Goal: Task Accomplishment & Management: Complete application form

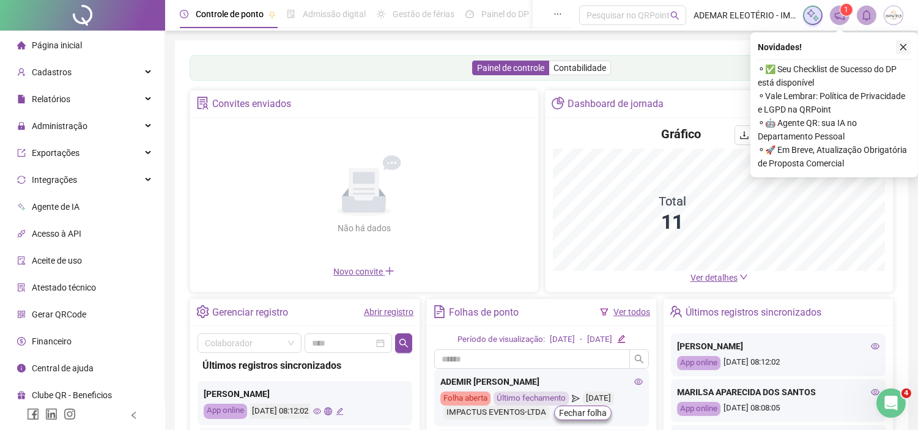
click at [906, 50] on icon "close" at bounding box center [903, 47] width 9 height 9
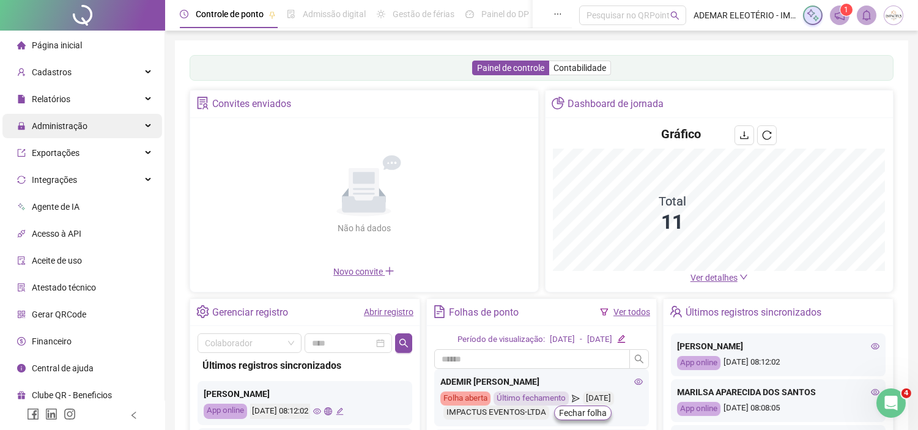
click at [112, 133] on div "Administração" at bounding box center [82, 126] width 160 height 24
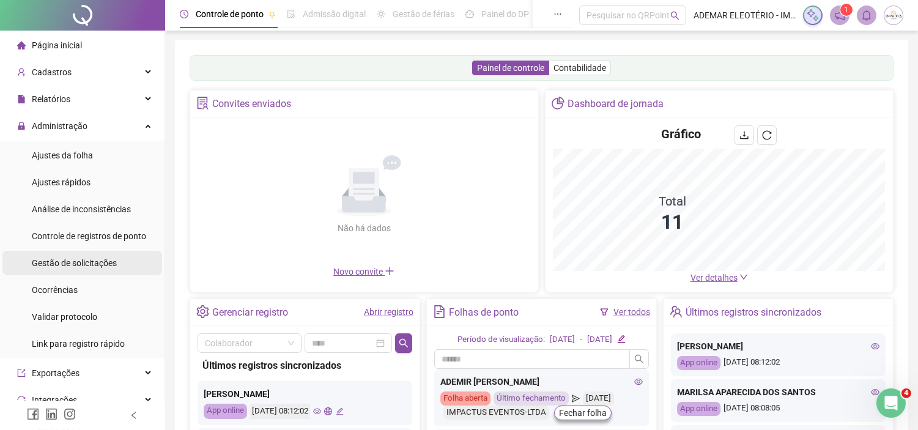
click at [95, 266] on span "Gestão de solicitações" at bounding box center [74, 263] width 85 height 10
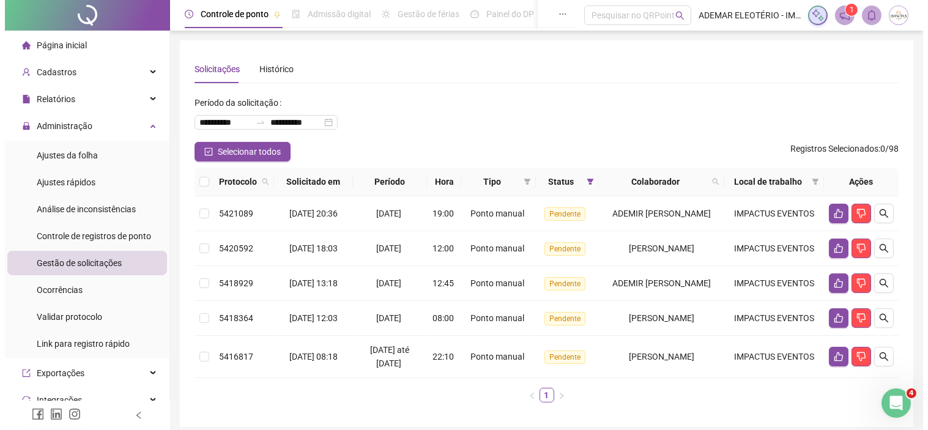
scroll to position [50, 0]
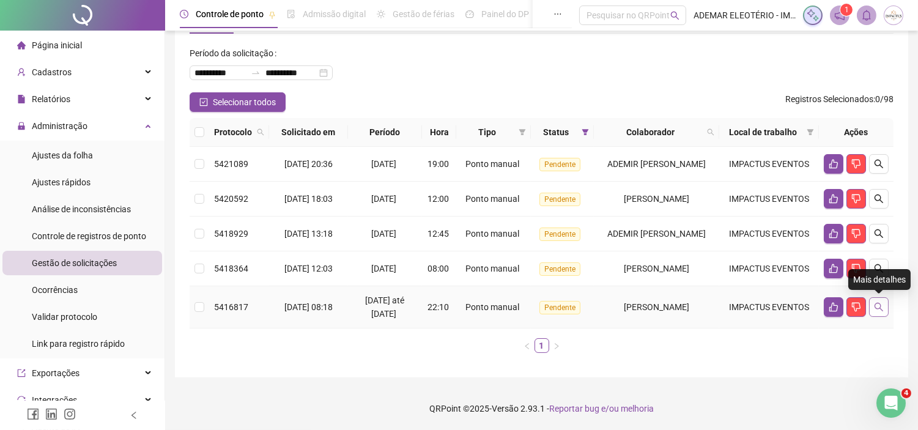
click at [882, 303] on icon "search" at bounding box center [879, 307] width 10 height 10
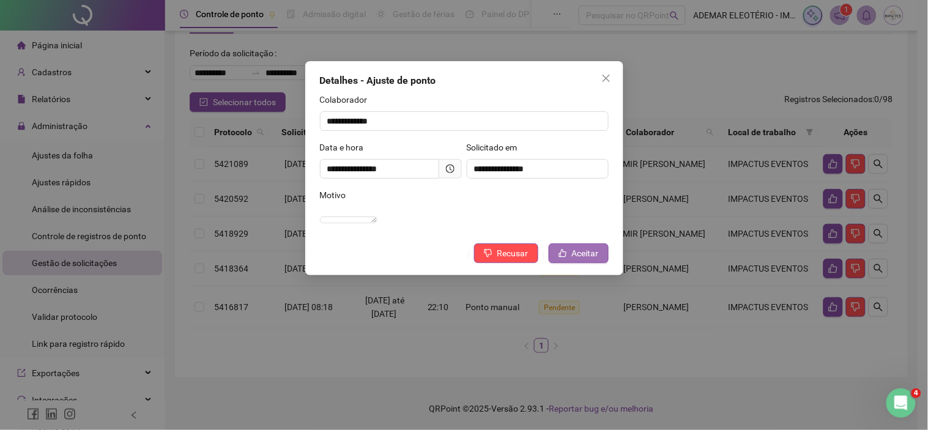
click at [585, 260] on span "Aceitar" at bounding box center [585, 252] width 27 height 13
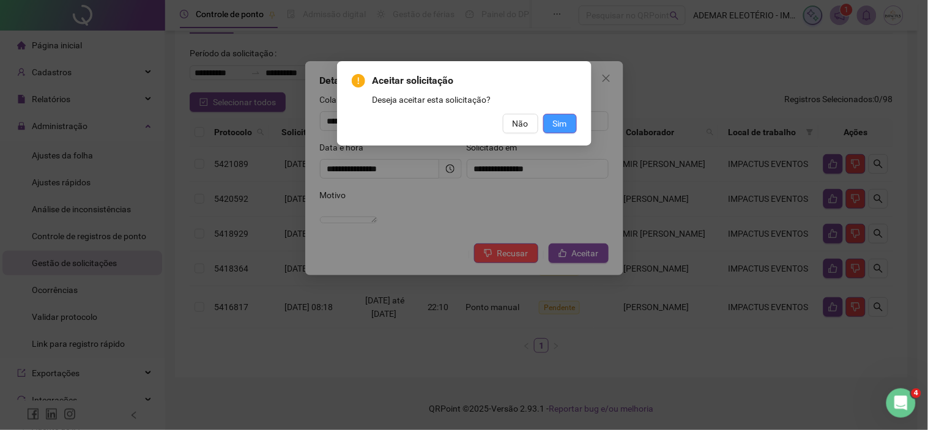
click at [552, 119] on button "Sim" at bounding box center [560, 124] width 34 height 20
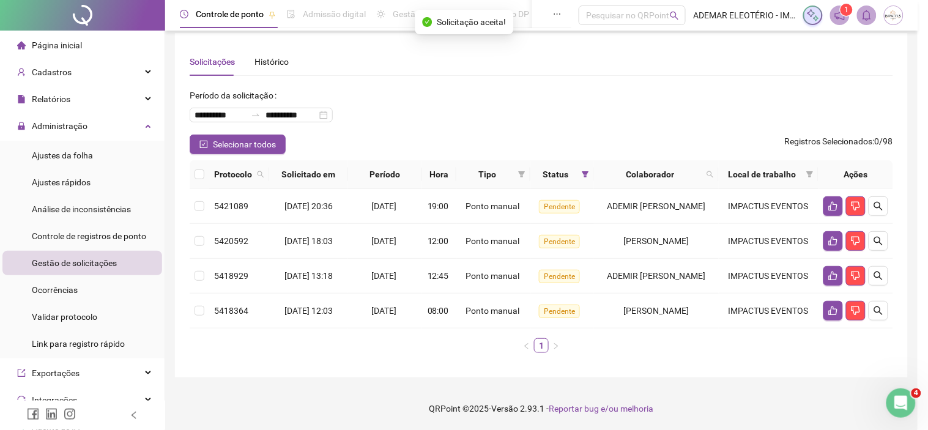
scroll to position [7, 0]
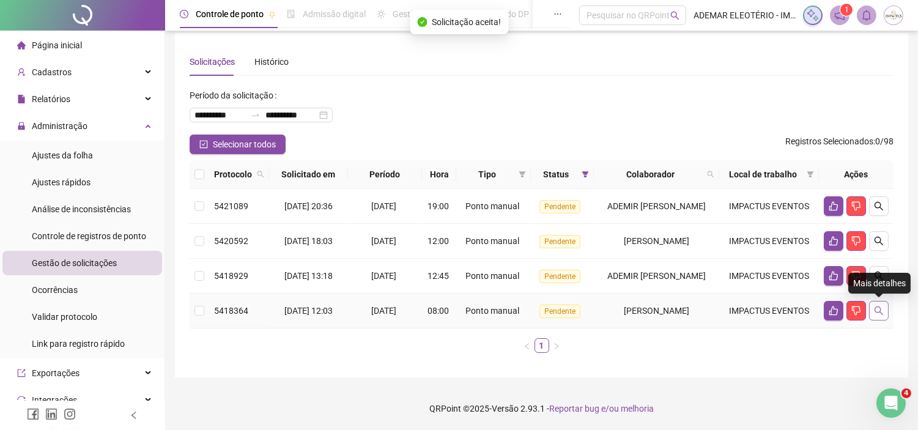
click at [885, 308] on button "button" at bounding box center [879, 311] width 20 height 20
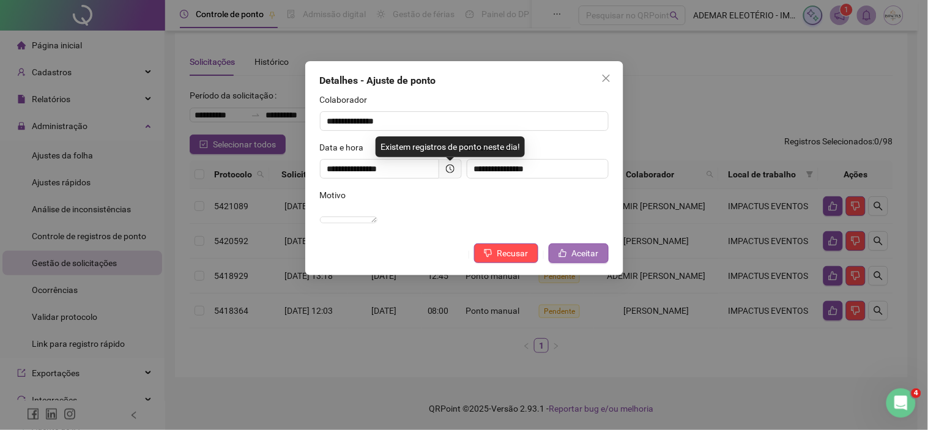
click at [592, 259] on button "Aceitar" at bounding box center [579, 253] width 60 height 20
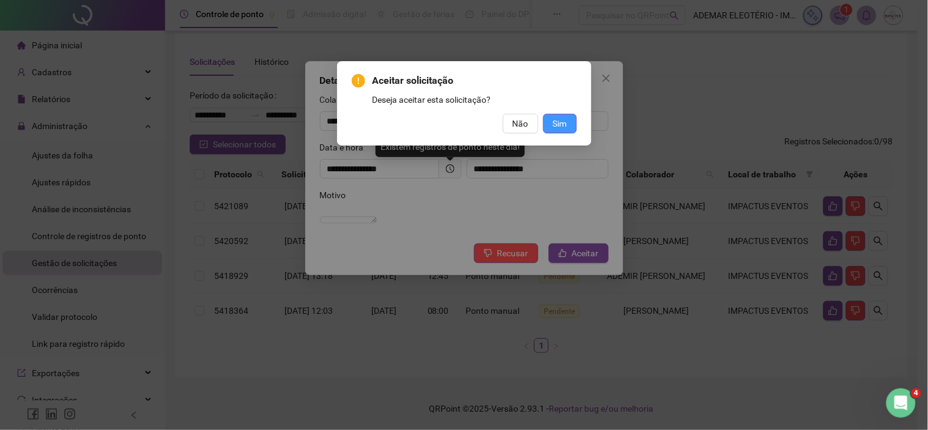
click at [566, 127] on span "Sim" at bounding box center [560, 123] width 14 height 13
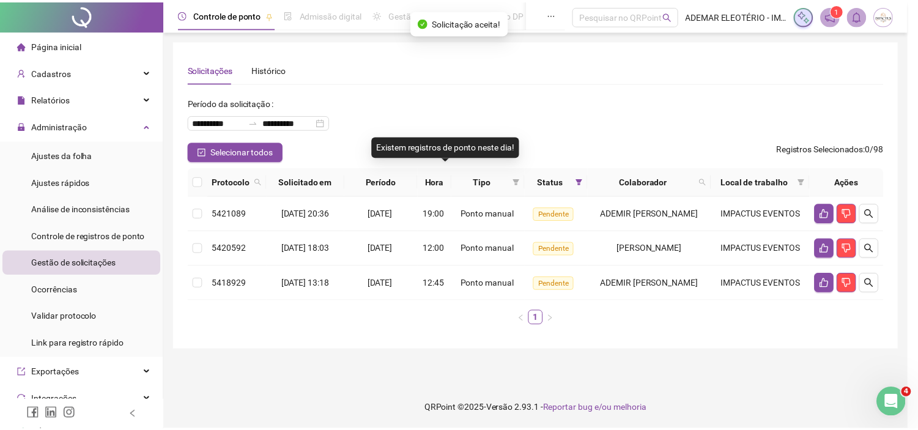
scroll to position [0, 0]
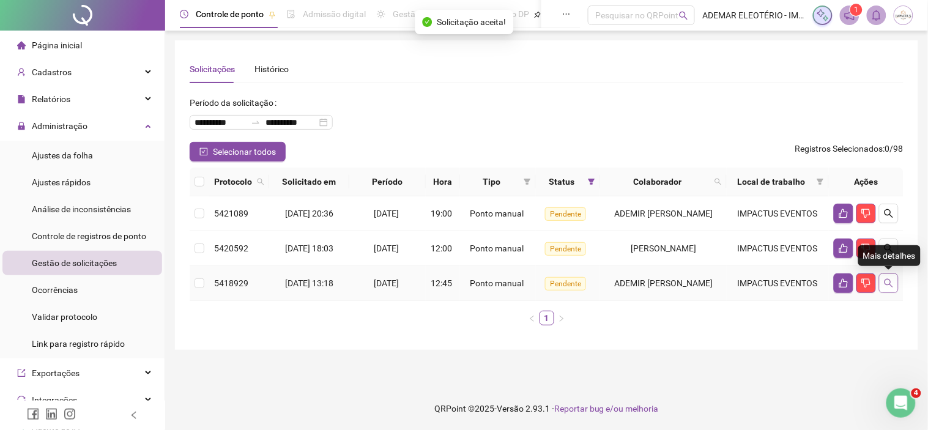
click at [895, 282] on button "button" at bounding box center [889, 283] width 20 height 20
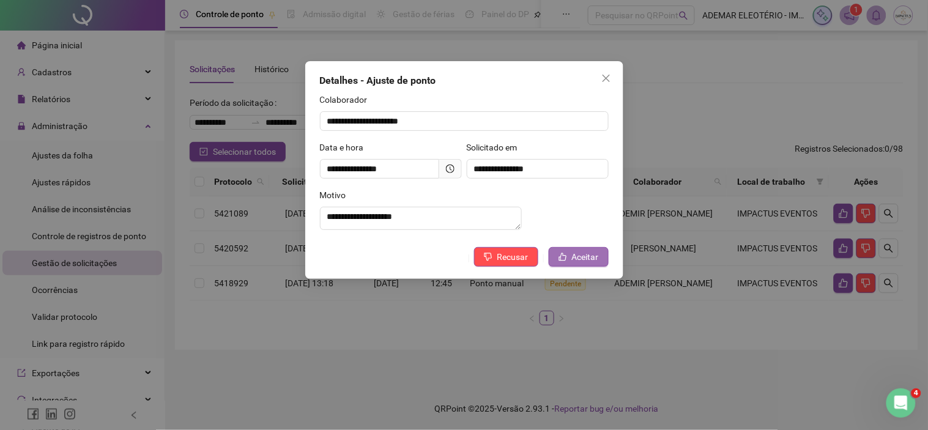
click at [597, 264] on span "Aceitar" at bounding box center [585, 256] width 27 height 13
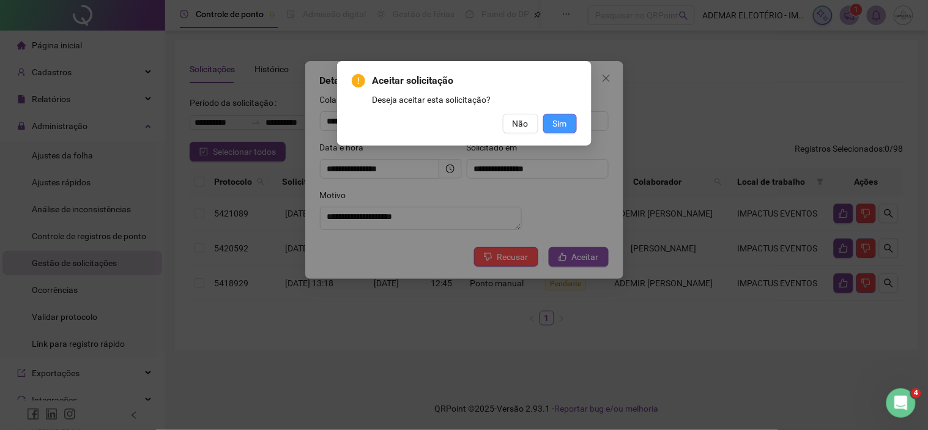
click at [568, 120] on button "Sim" at bounding box center [560, 124] width 34 height 20
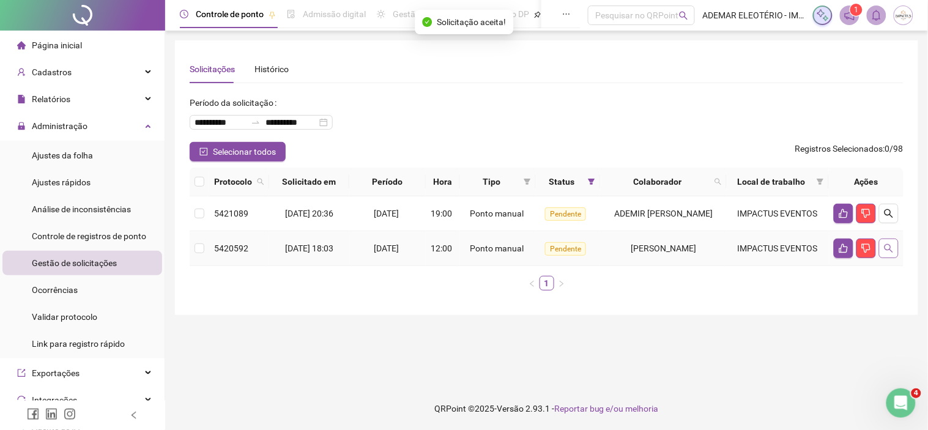
click at [888, 253] on icon "search" at bounding box center [889, 248] width 10 height 10
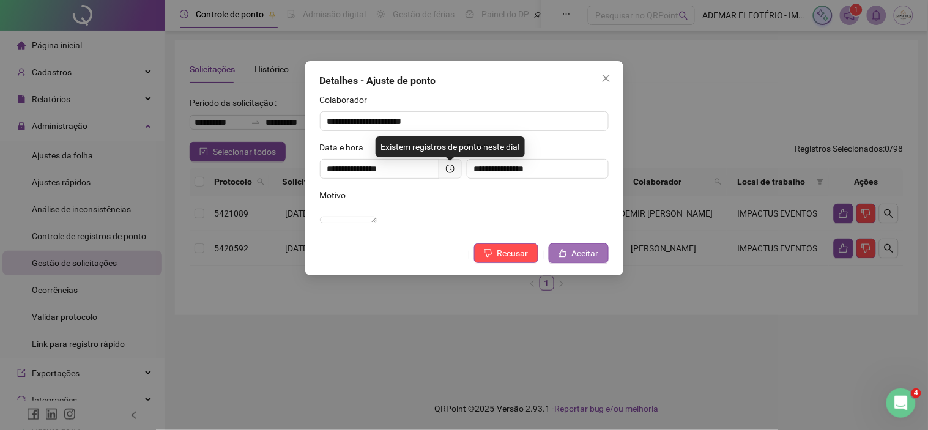
click at [568, 257] on button "Aceitar" at bounding box center [579, 253] width 60 height 20
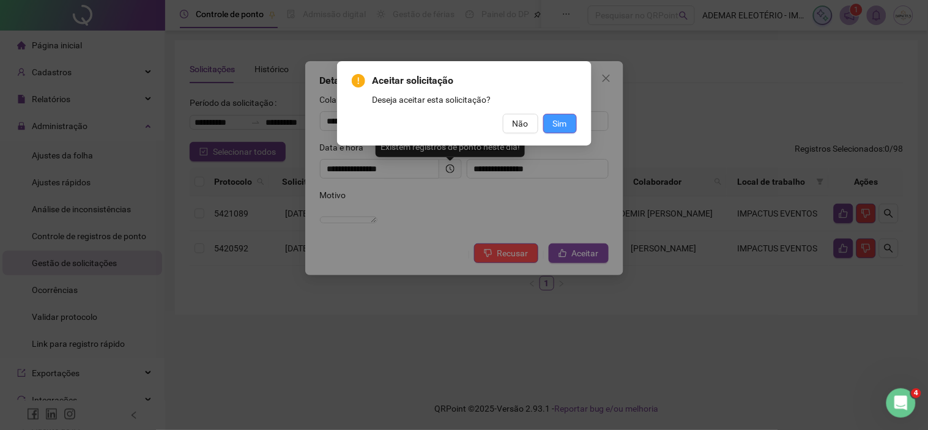
click at [566, 127] on span "Sim" at bounding box center [560, 123] width 14 height 13
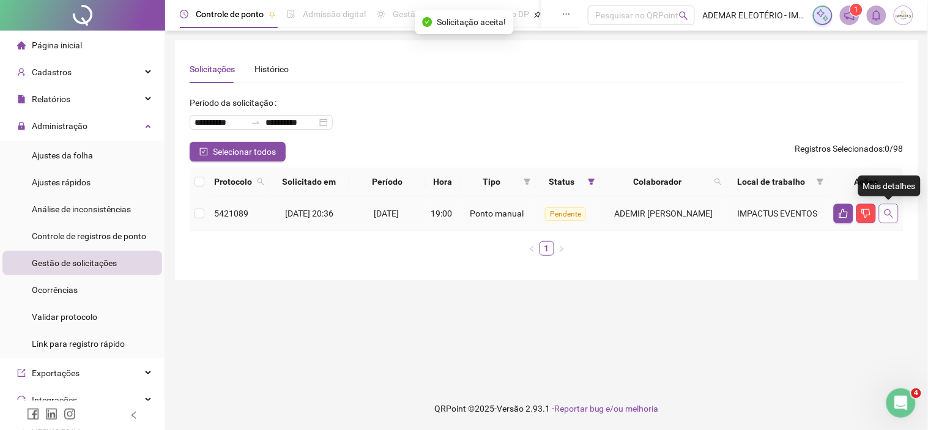
click at [887, 219] on button "button" at bounding box center [889, 214] width 20 height 20
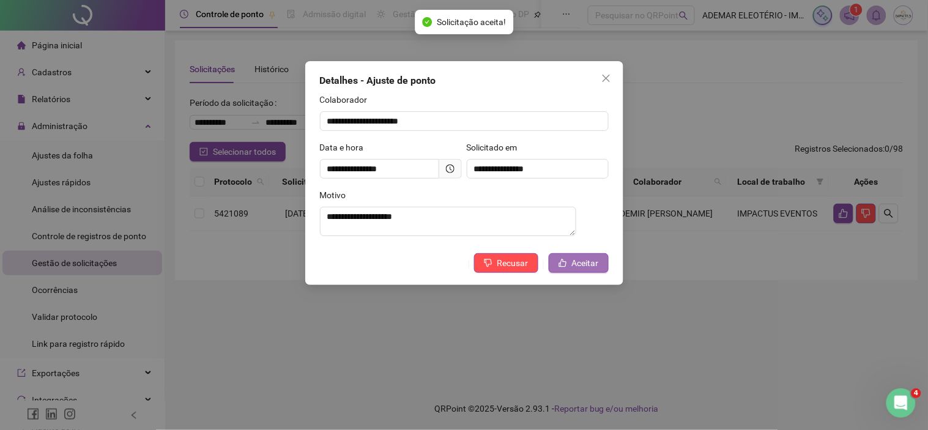
click at [588, 270] on span "Aceitar" at bounding box center [585, 262] width 27 height 13
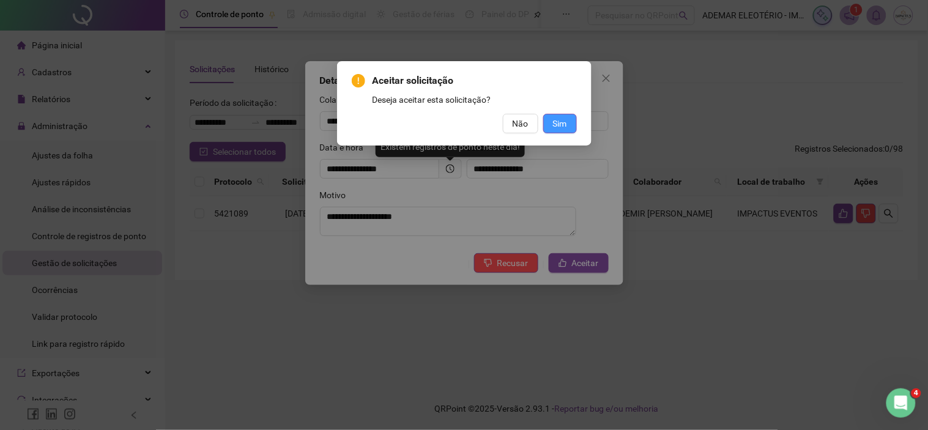
click at [559, 120] on span "Sim" at bounding box center [560, 123] width 14 height 13
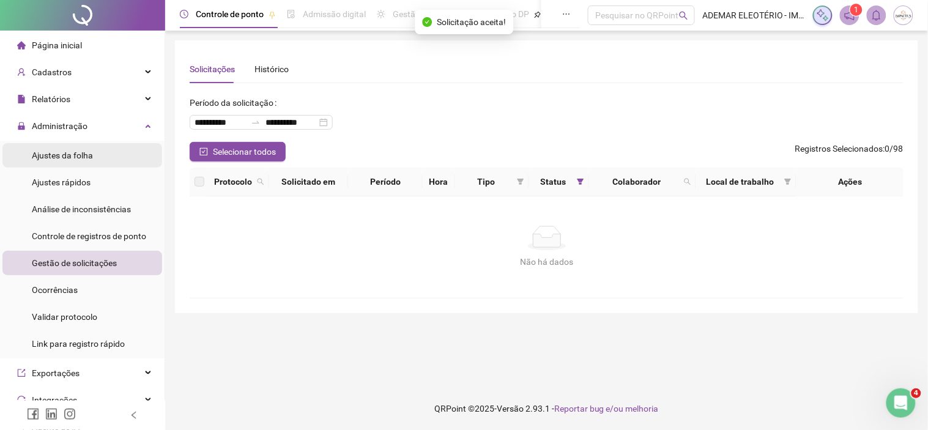
click at [69, 151] on span "Ajustes da folha" at bounding box center [62, 155] width 61 height 10
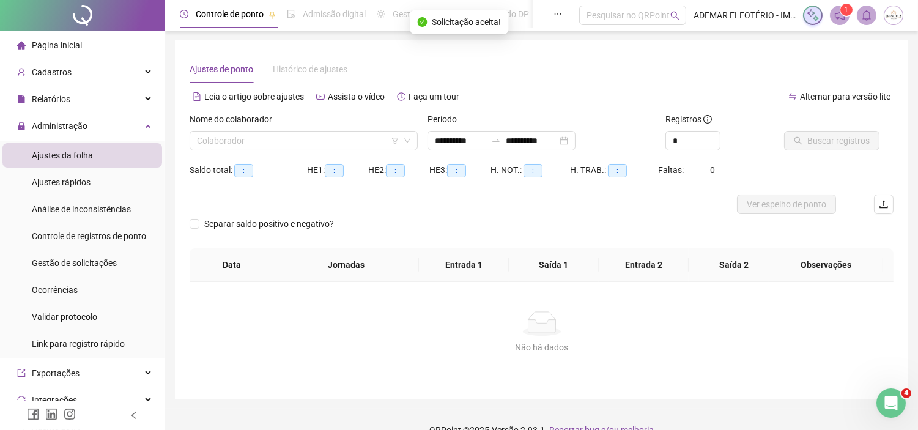
type input "**********"
click at [364, 142] on input "search" at bounding box center [298, 140] width 202 height 18
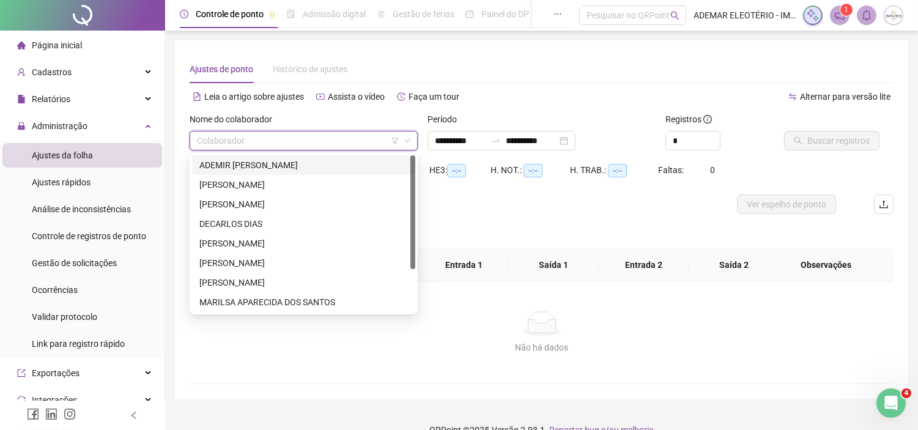
click at [270, 160] on div "ADEMIR [PERSON_NAME]" at bounding box center [303, 164] width 209 height 13
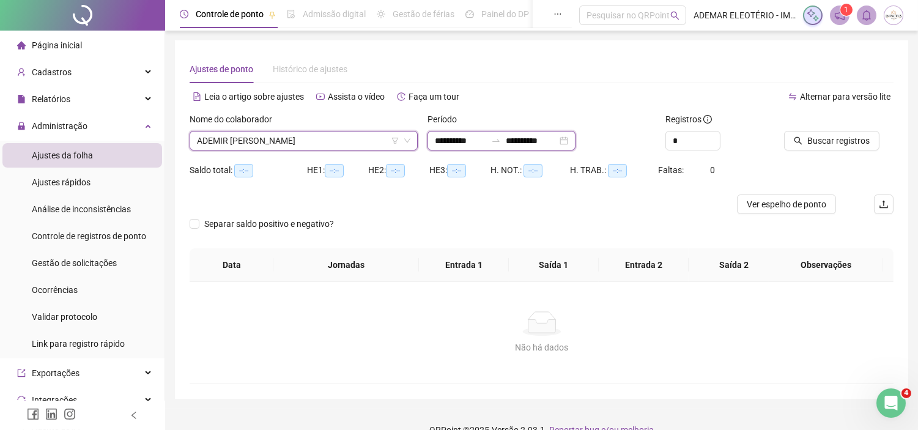
click at [462, 138] on input "**********" at bounding box center [460, 140] width 51 height 13
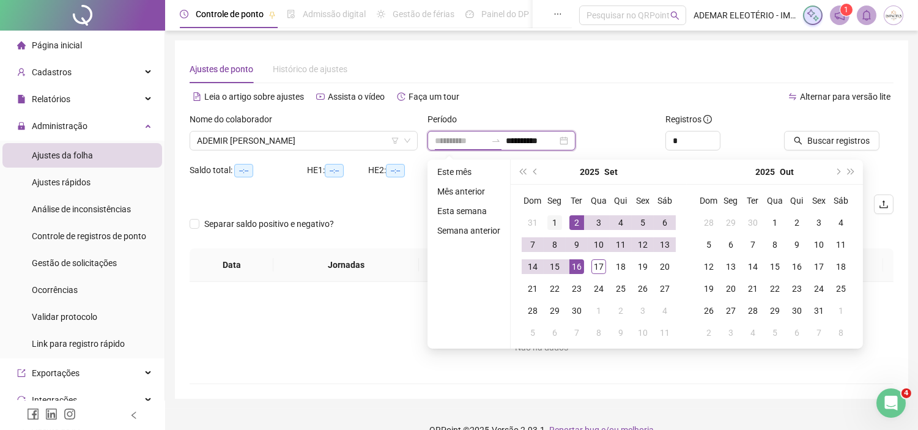
type input "**********"
click at [555, 218] on div "1" at bounding box center [554, 222] width 15 height 15
type input "**********"
click at [594, 267] on div "17" at bounding box center [598, 266] width 15 height 15
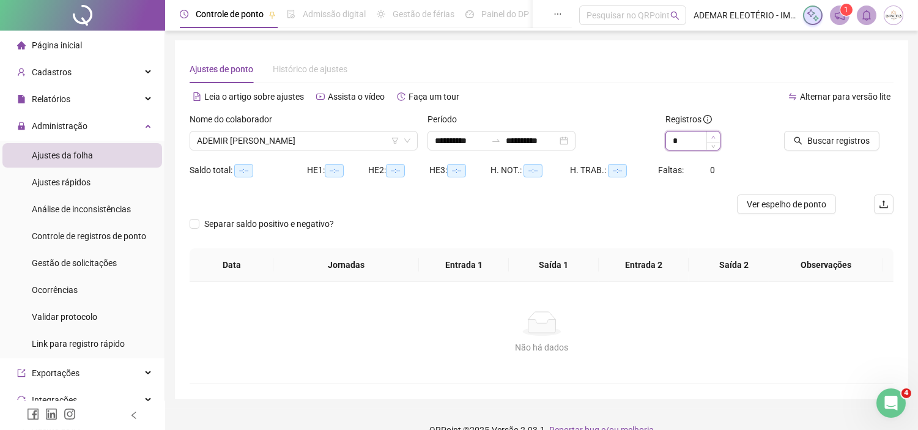
type input "*"
click at [714, 135] on icon "up" at bounding box center [713, 137] width 4 height 4
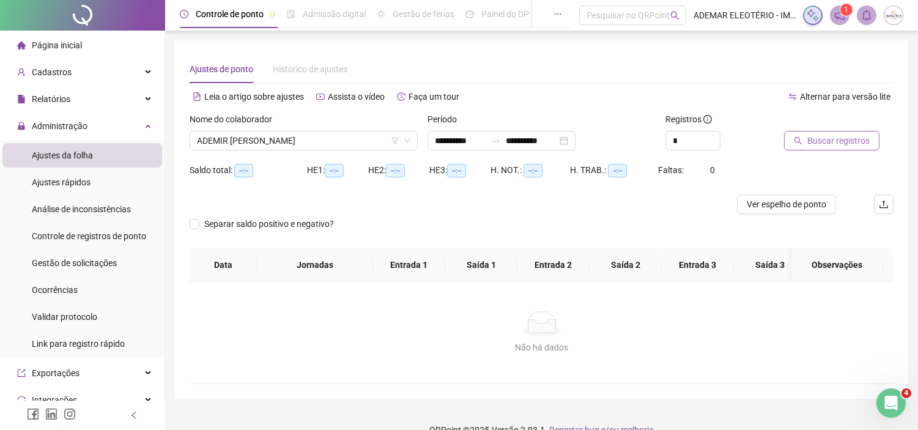
click at [869, 138] on button "Buscar registros" at bounding box center [831, 141] width 95 height 20
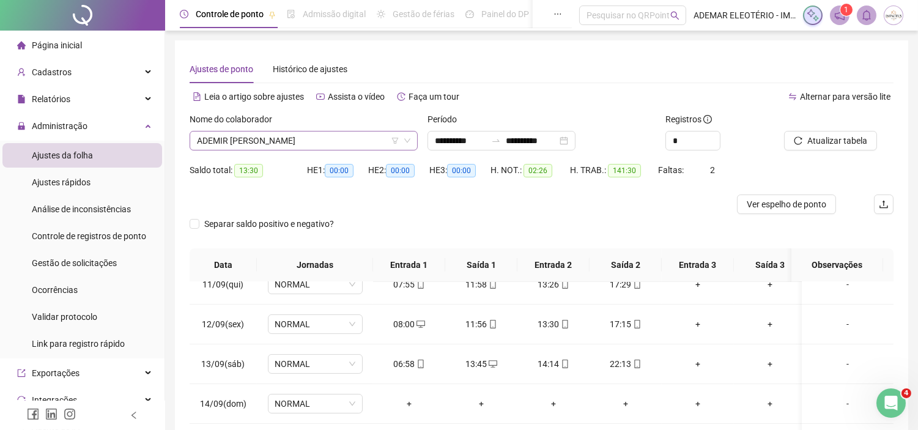
click at [313, 136] on span "ADEMIR [PERSON_NAME]" at bounding box center [303, 140] width 213 height 18
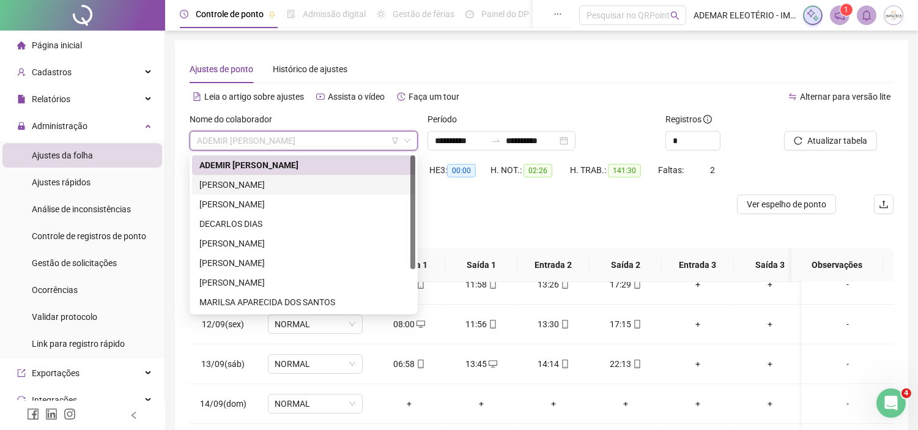
click at [220, 188] on div "[PERSON_NAME]" at bounding box center [303, 184] width 209 height 13
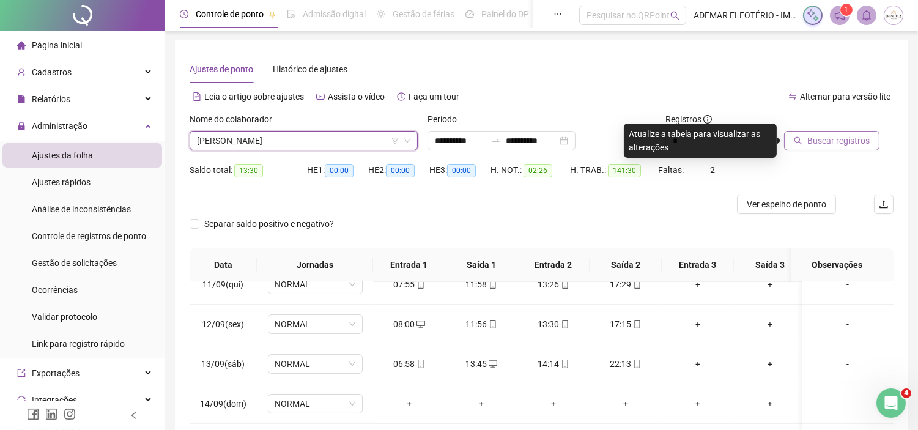
click at [841, 145] on span "Buscar registros" at bounding box center [838, 140] width 62 height 13
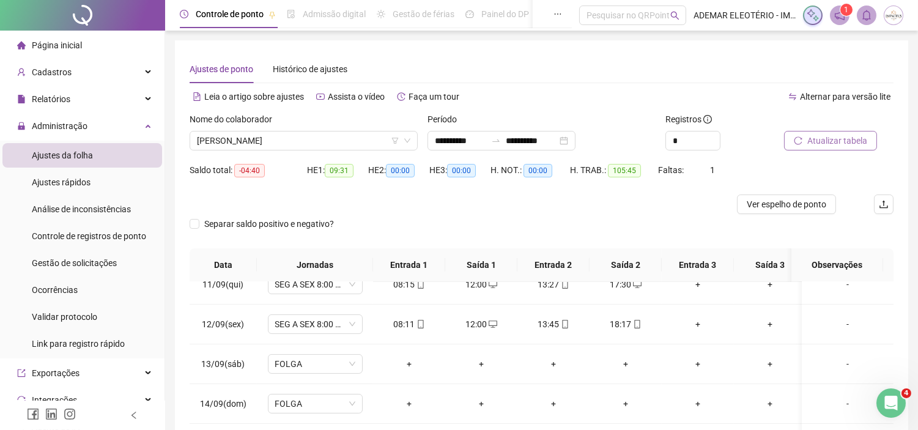
scroll to position [180, 0]
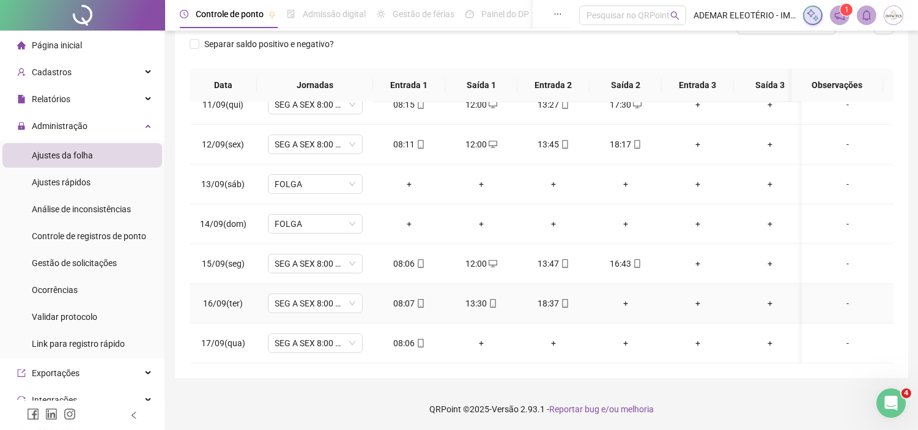
click at [631, 297] on div "+" at bounding box center [625, 303] width 53 height 13
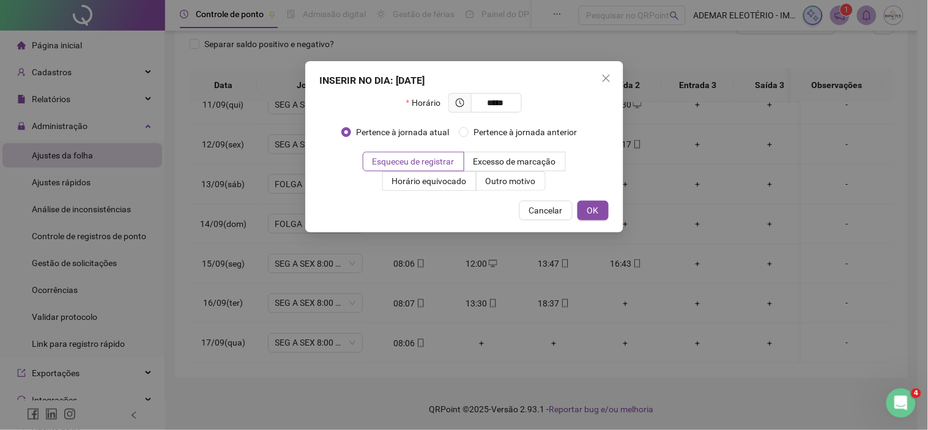
type input "*****"
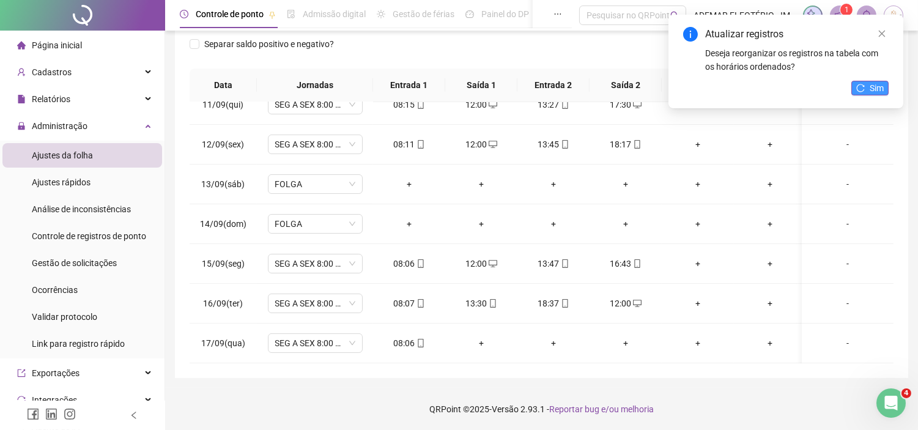
click at [865, 87] on button "Sim" at bounding box center [869, 88] width 37 height 15
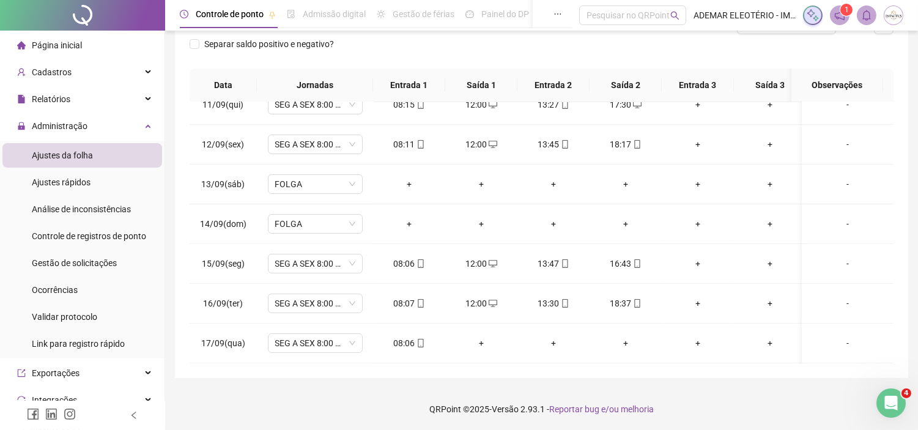
scroll to position [0, 0]
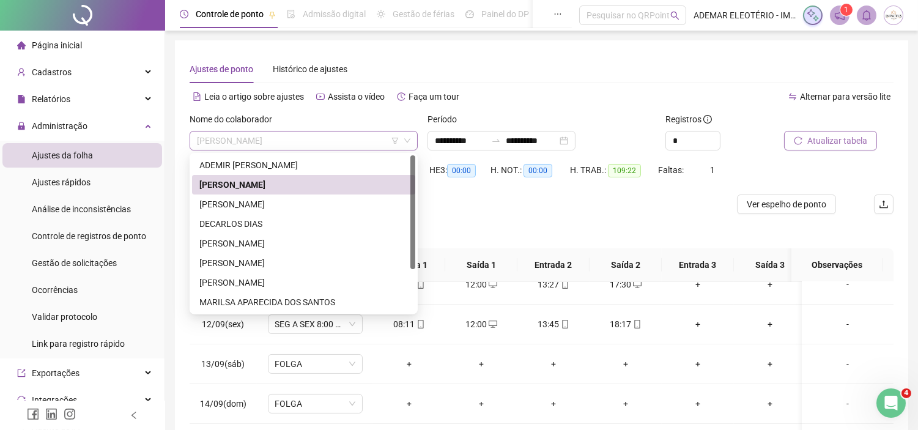
click at [332, 133] on span "[PERSON_NAME]" at bounding box center [303, 140] width 213 height 18
click at [235, 209] on div "[PERSON_NAME]" at bounding box center [303, 204] width 209 height 13
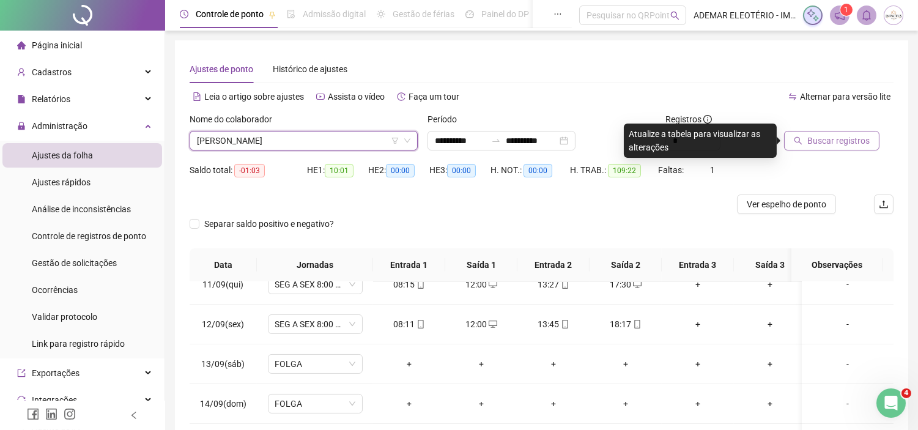
click at [832, 145] on span "Buscar registros" at bounding box center [838, 140] width 62 height 13
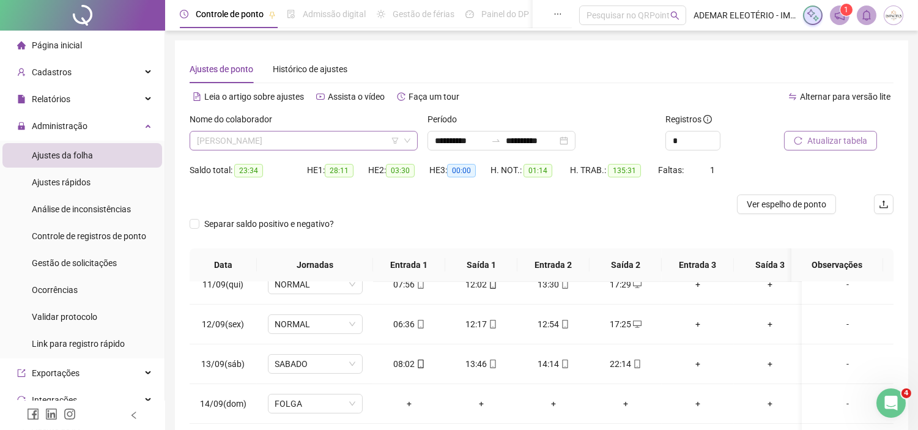
click at [352, 142] on span "[PERSON_NAME]" at bounding box center [303, 140] width 213 height 18
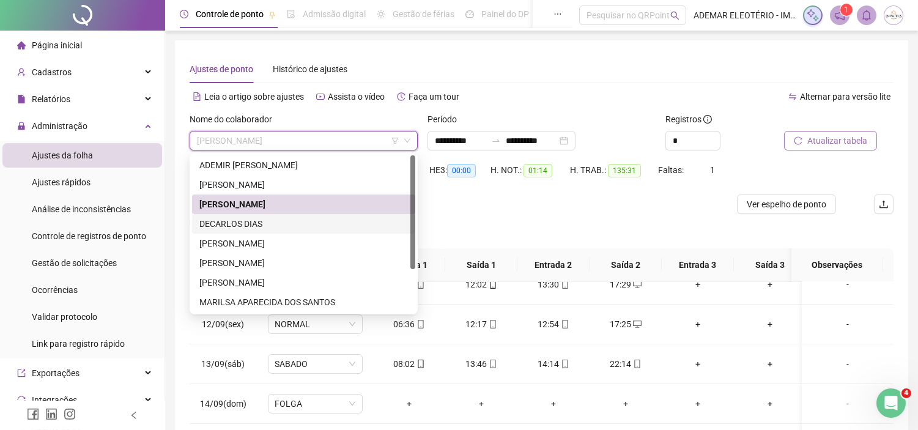
click at [236, 222] on div "DECARLOS DIAS" at bounding box center [303, 223] width 209 height 13
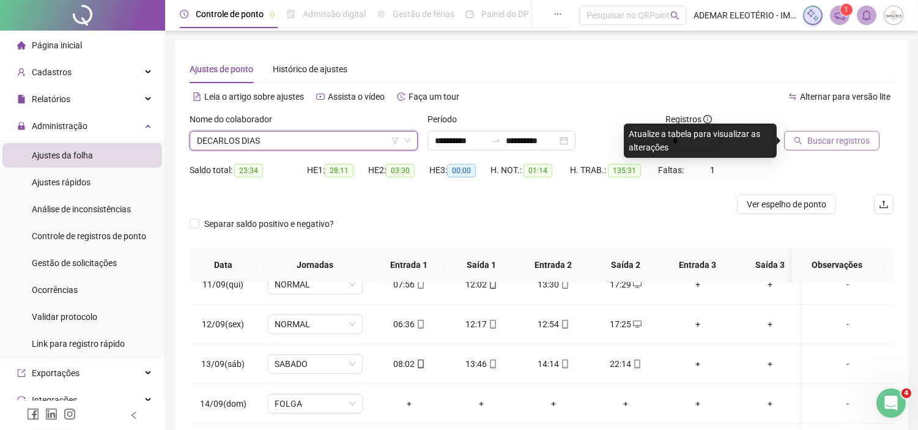
click at [837, 131] on button "Buscar registros" at bounding box center [831, 141] width 95 height 20
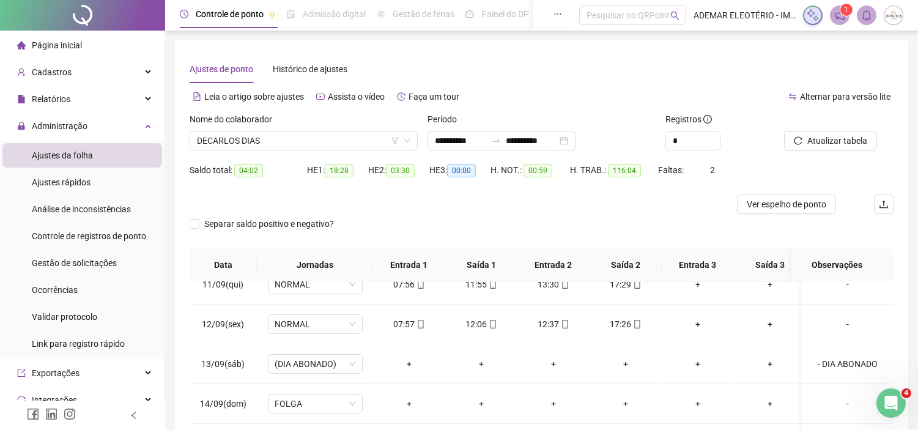
scroll to position [180, 0]
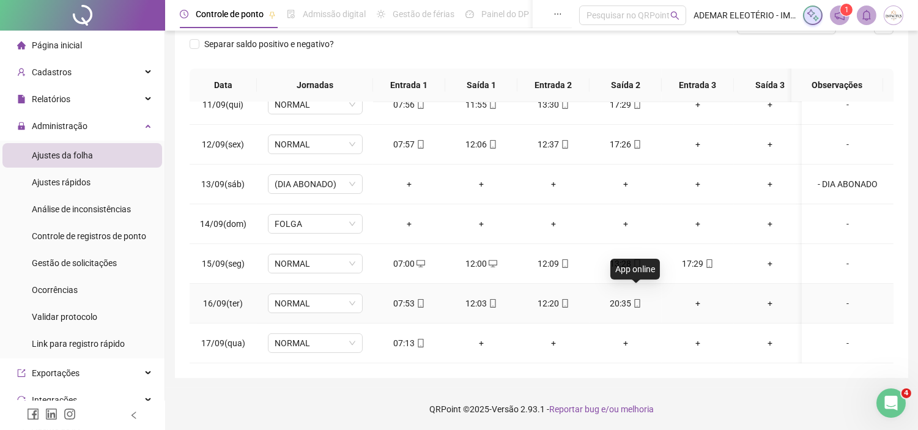
click at [636, 299] on icon "mobile" at bounding box center [637, 303] width 9 height 9
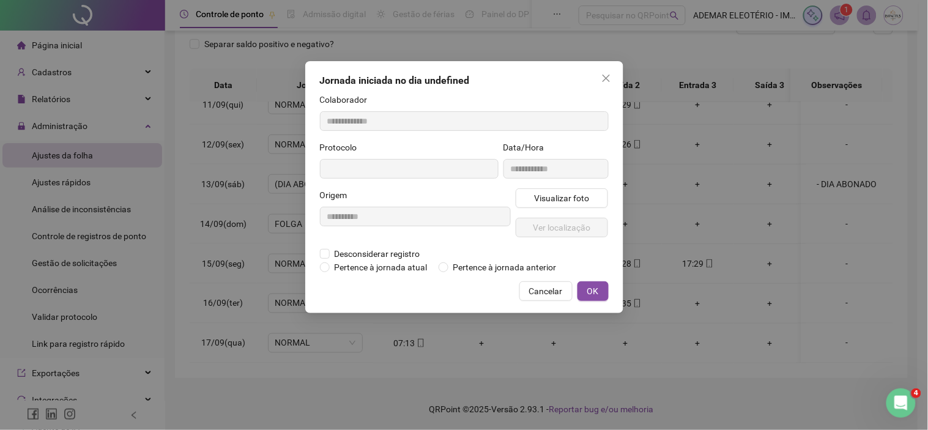
type input "**********"
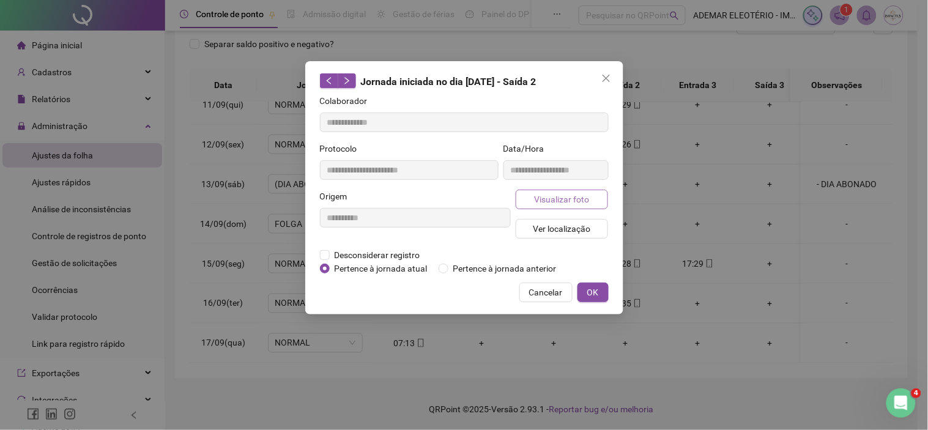
click at [558, 202] on span "Visualizar foto" at bounding box center [561, 199] width 55 height 13
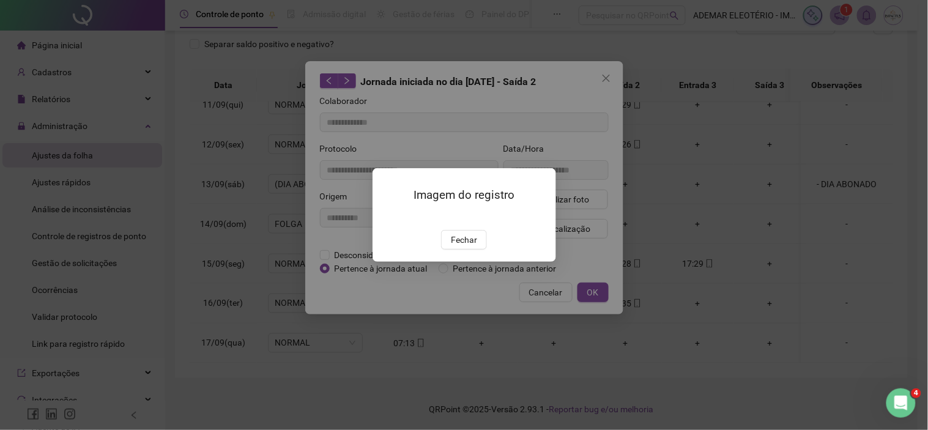
click at [387, 217] on img at bounding box center [387, 217] width 0 height 0
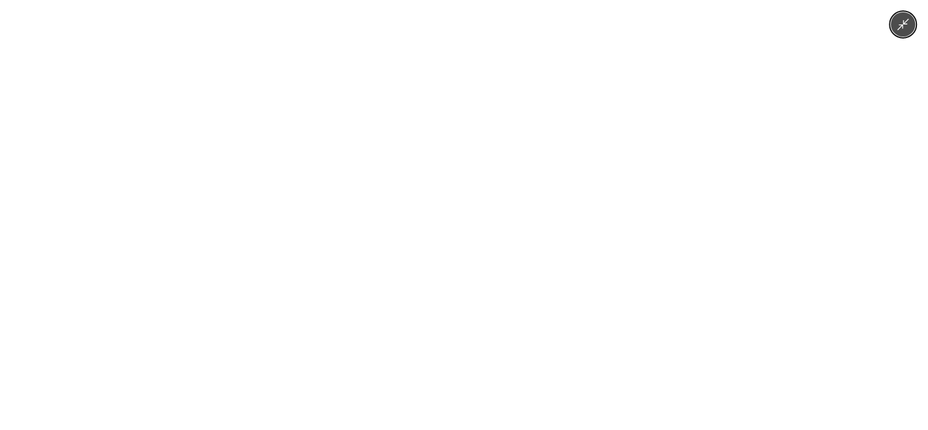
click at [448, 226] on img at bounding box center [464, 215] width 322 height 430
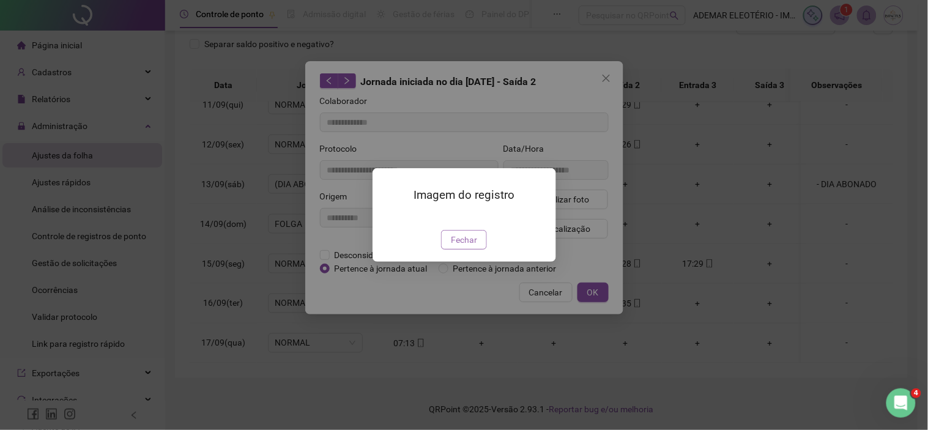
click at [468, 246] on span "Fechar" at bounding box center [464, 239] width 26 height 13
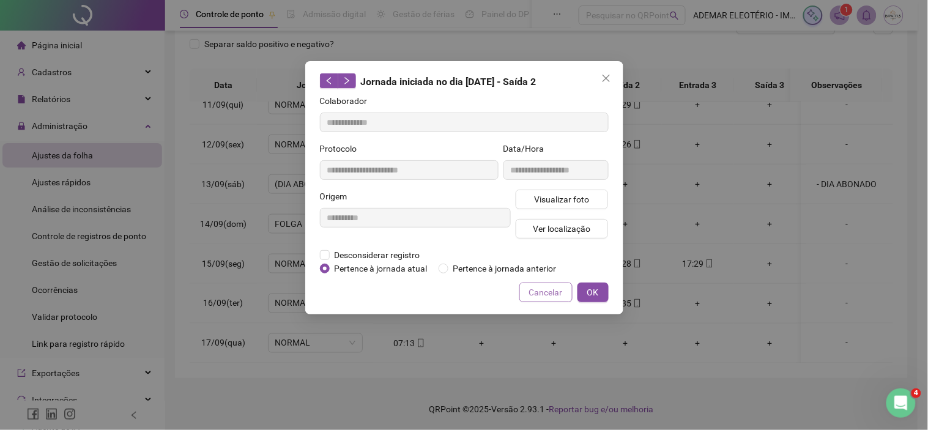
click at [542, 298] on button "Cancelar" at bounding box center [545, 293] width 53 height 20
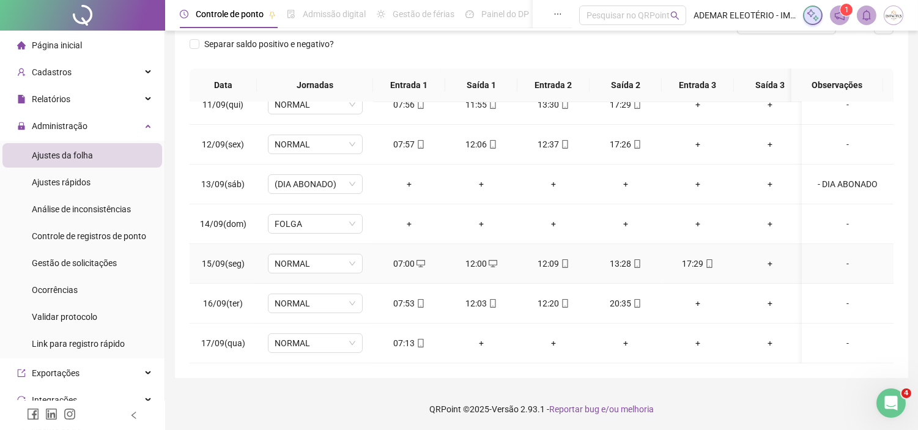
click at [475, 257] on div "12:00" at bounding box center [481, 263] width 53 height 13
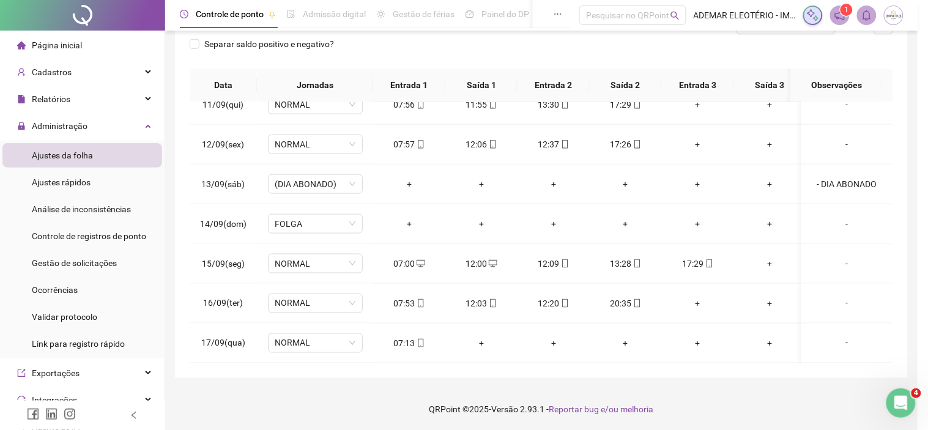
type input "**********"
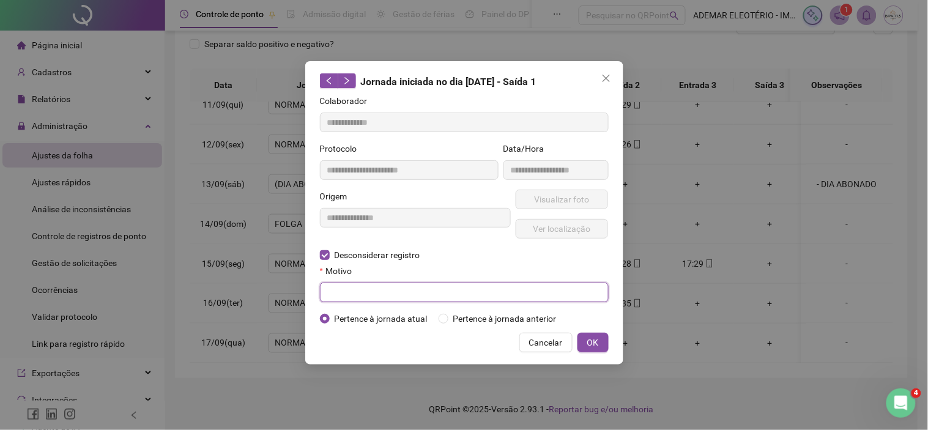
click at [357, 302] on input "text" at bounding box center [464, 293] width 289 height 20
type input "**********"
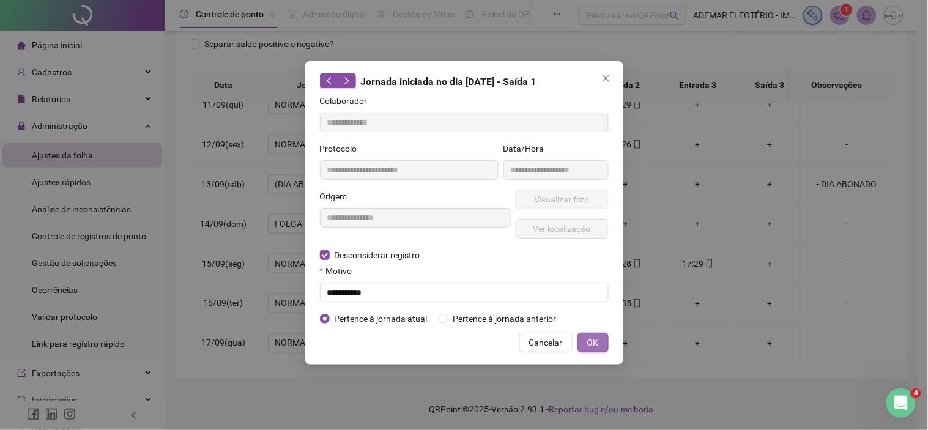
click at [588, 338] on span "OK" at bounding box center [593, 342] width 12 height 13
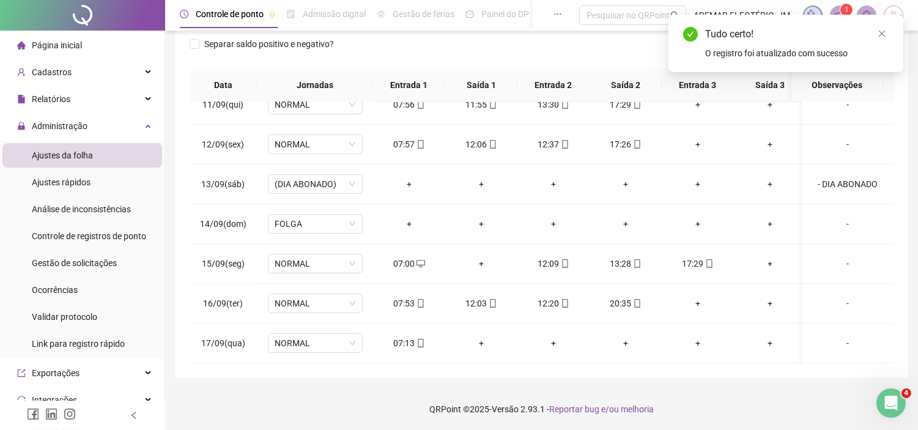
scroll to position [0, 0]
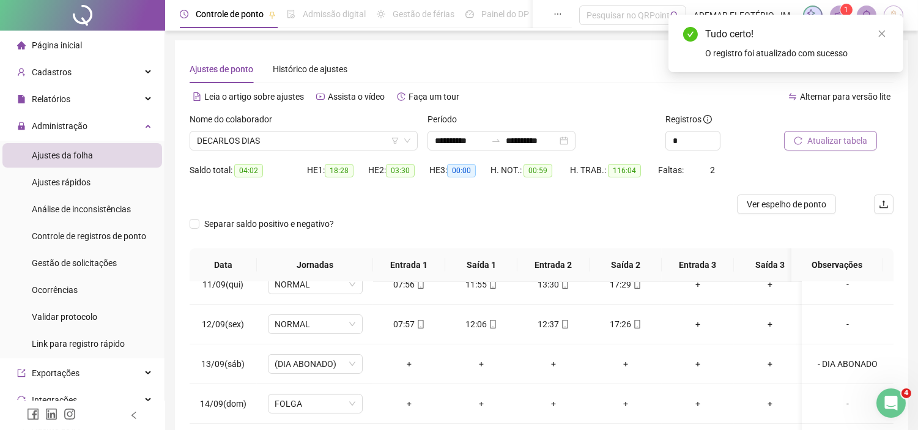
click at [840, 141] on span "Atualizar tabela" at bounding box center [837, 140] width 60 height 13
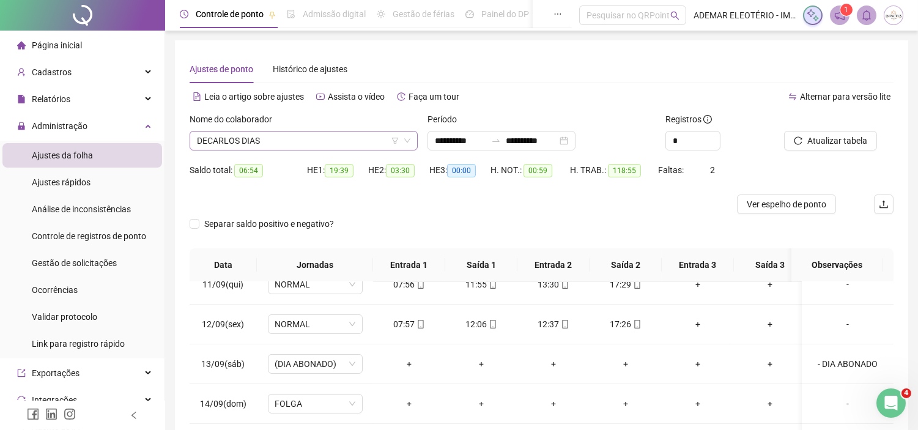
click at [357, 144] on span "DECARLOS DIAS" at bounding box center [303, 140] width 213 height 18
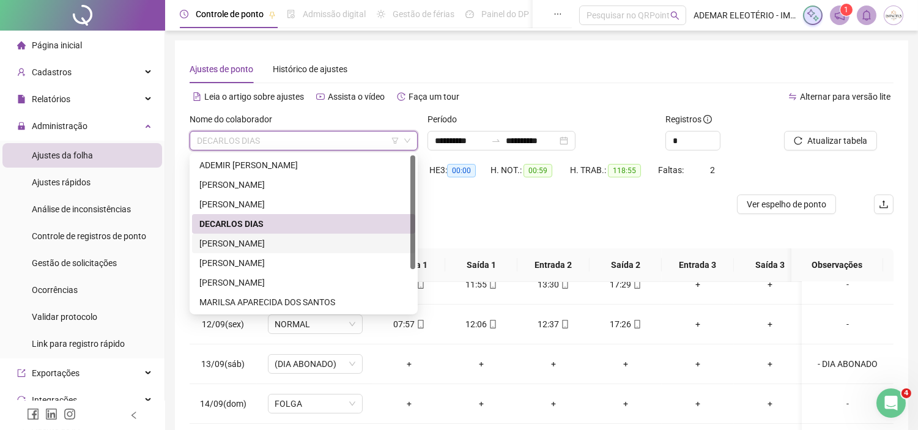
click at [209, 245] on div "[PERSON_NAME]" at bounding box center [303, 243] width 209 height 13
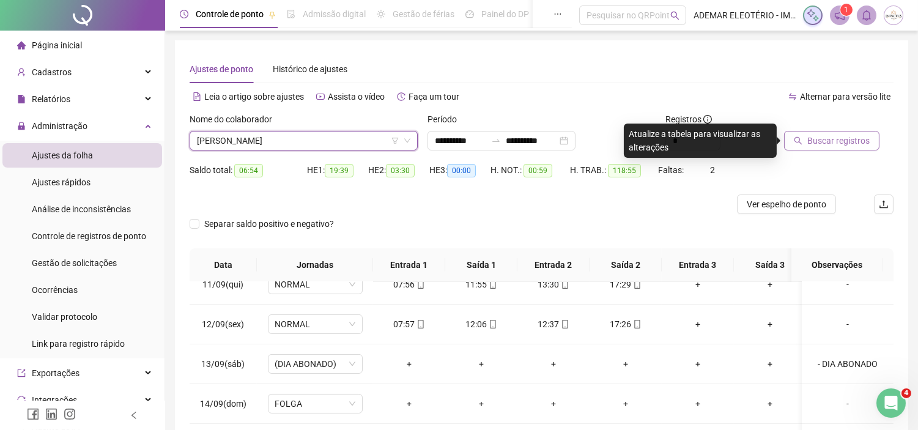
click at [844, 143] on span "Buscar registros" at bounding box center [838, 140] width 62 height 13
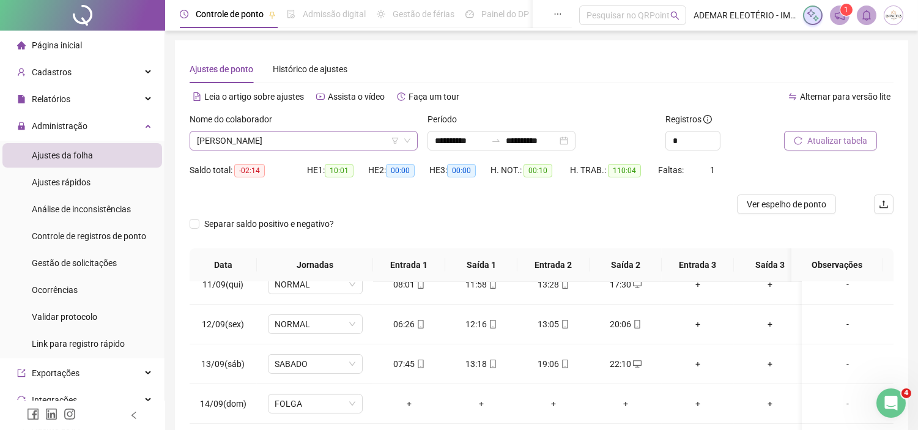
click at [323, 142] on span "[PERSON_NAME]" at bounding box center [303, 140] width 213 height 18
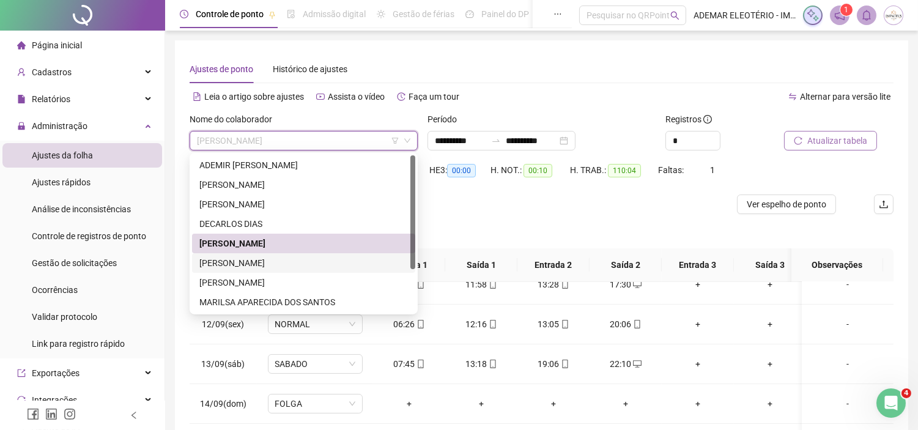
click at [257, 261] on div "[PERSON_NAME]" at bounding box center [303, 262] width 209 height 13
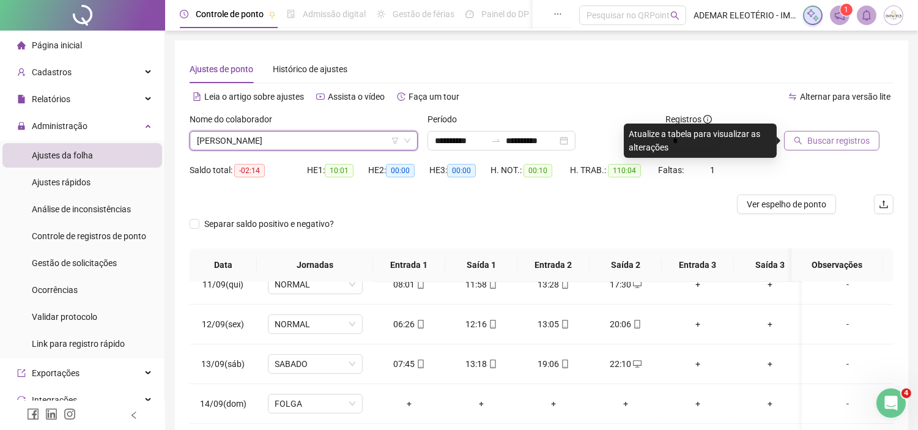
click at [828, 146] on span "Buscar registros" at bounding box center [838, 140] width 62 height 13
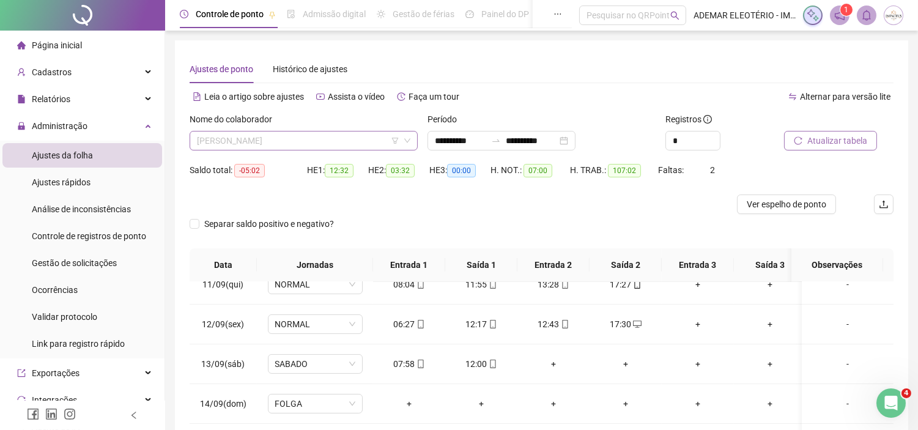
click at [345, 144] on span "[PERSON_NAME]" at bounding box center [303, 140] width 213 height 18
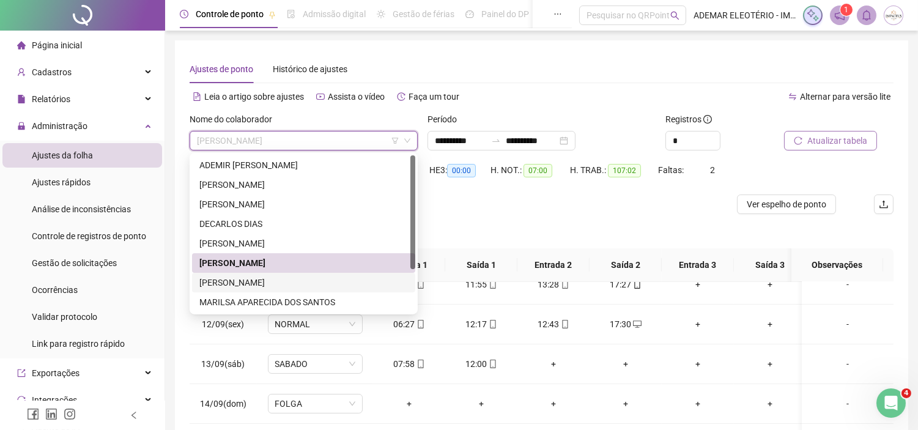
click at [256, 282] on div "[PERSON_NAME]" at bounding box center [303, 282] width 209 height 13
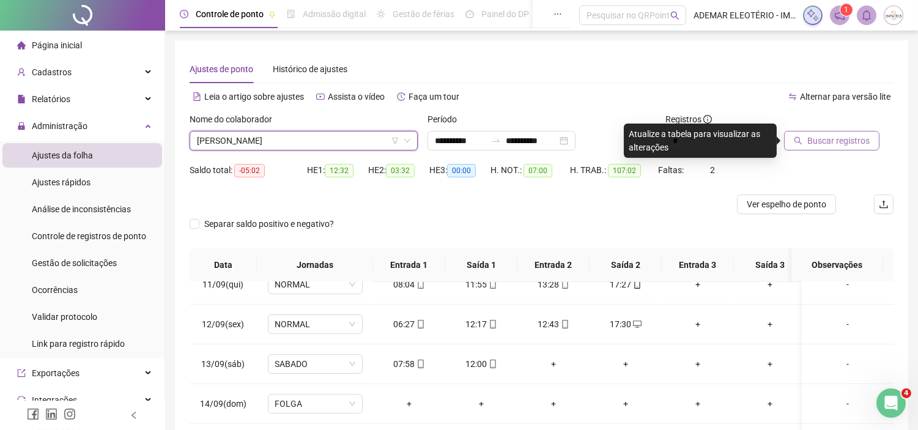
click at [872, 132] on button "Buscar registros" at bounding box center [831, 141] width 95 height 20
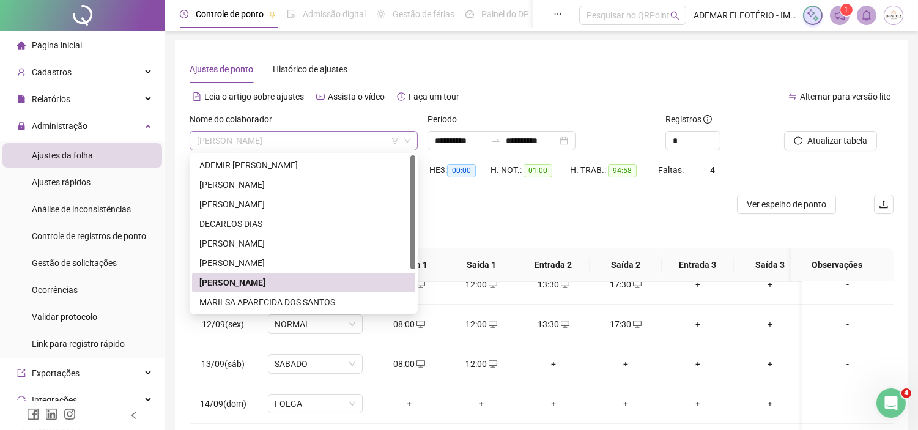
click at [356, 144] on span "[PERSON_NAME]" at bounding box center [303, 140] width 213 height 18
click at [245, 306] on div "MARILSA APARECIDA DOS SANTOS" at bounding box center [303, 301] width 209 height 13
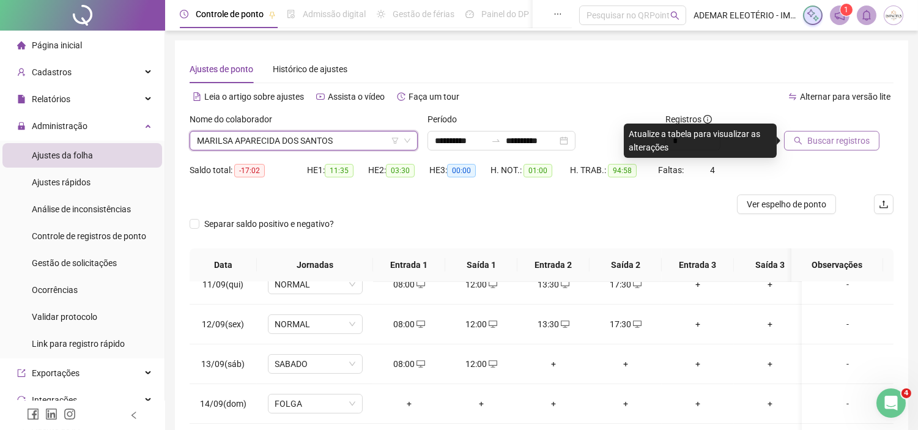
click at [836, 144] on span "Buscar registros" at bounding box center [838, 140] width 62 height 13
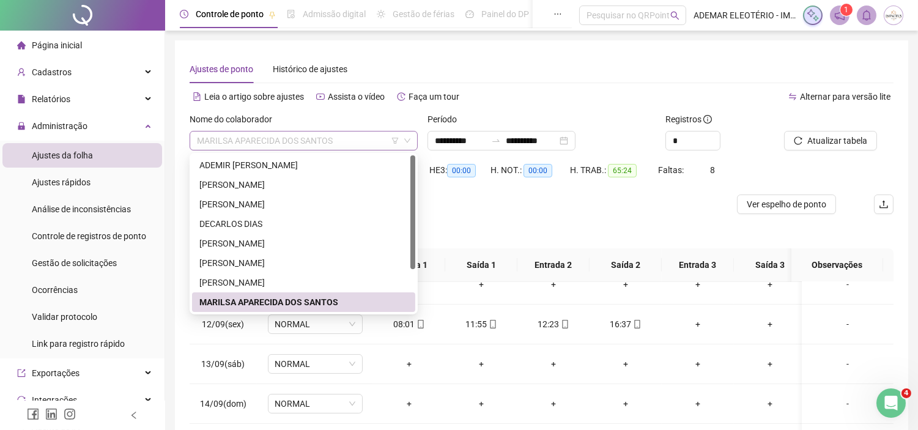
click at [343, 139] on span "MARILSA APARECIDA DOS SANTOS" at bounding box center [303, 140] width 213 height 18
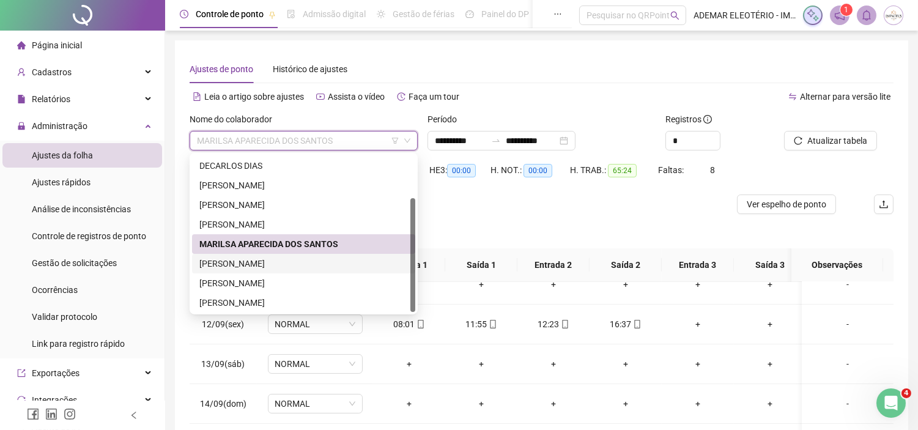
click at [251, 266] on div "[PERSON_NAME]" at bounding box center [303, 263] width 209 height 13
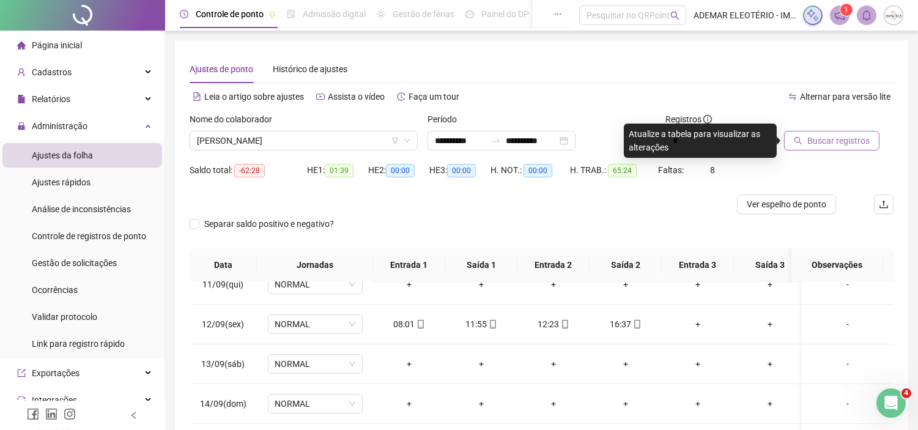
click at [824, 147] on button "Buscar registros" at bounding box center [831, 141] width 95 height 20
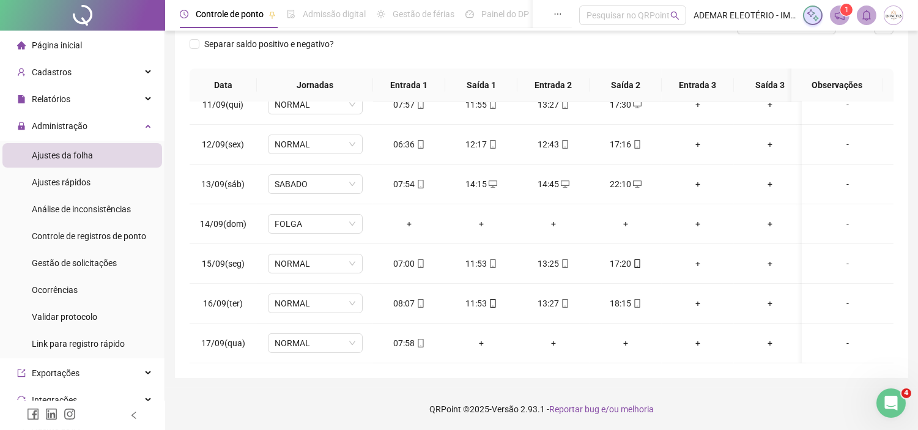
scroll to position [0, 0]
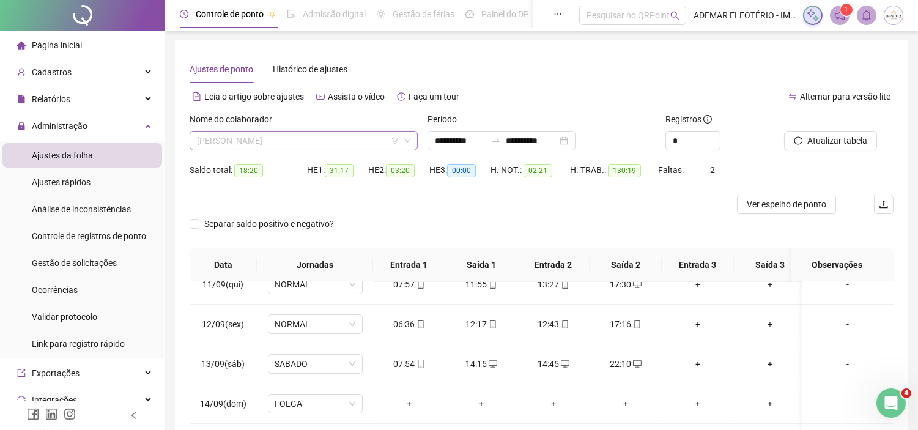
click at [316, 149] on span "[PERSON_NAME]" at bounding box center [303, 140] width 213 height 18
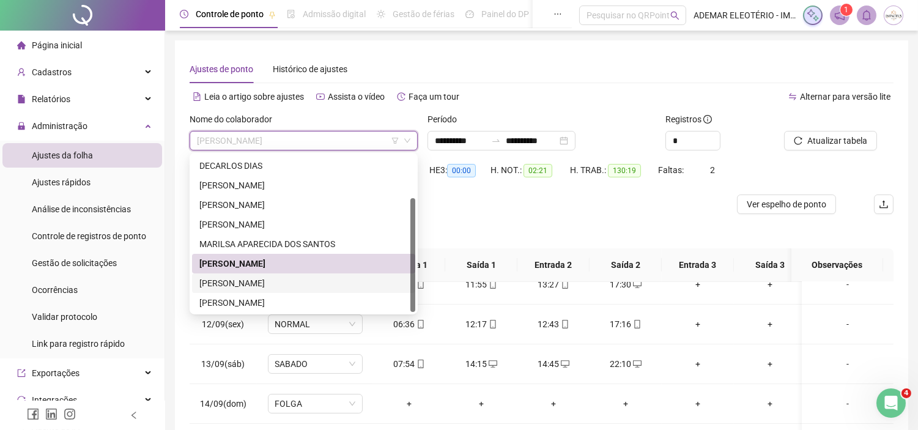
click at [219, 287] on div "[PERSON_NAME]" at bounding box center [303, 282] width 209 height 13
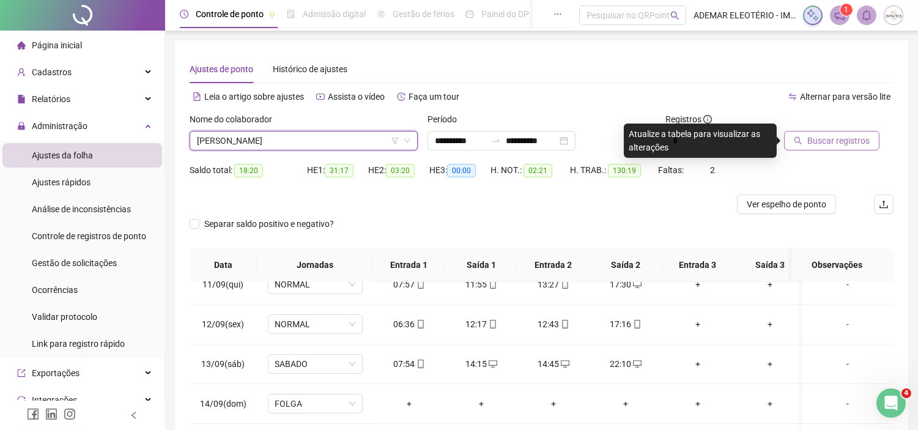
click at [836, 145] on span "Buscar registros" at bounding box center [838, 140] width 62 height 13
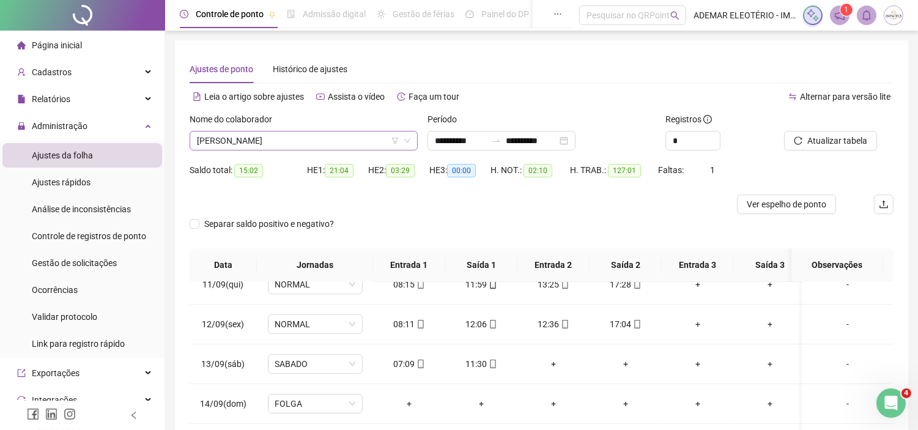
click at [320, 142] on span "[PERSON_NAME]" at bounding box center [303, 140] width 213 height 18
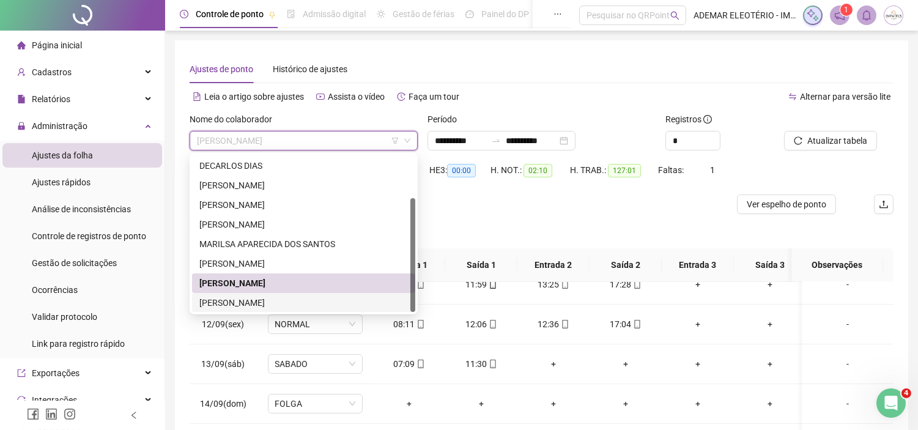
click at [242, 297] on div "[PERSON_NAME]" at bounding box center [303, 302] width 209 height 13
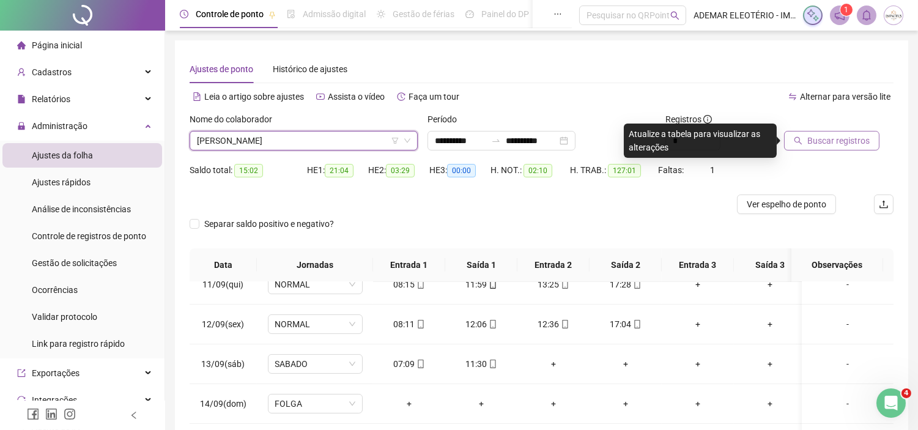
click at [854, 144] on span "Buscar registros" at bounding box center [838, 140] width 62 height 13
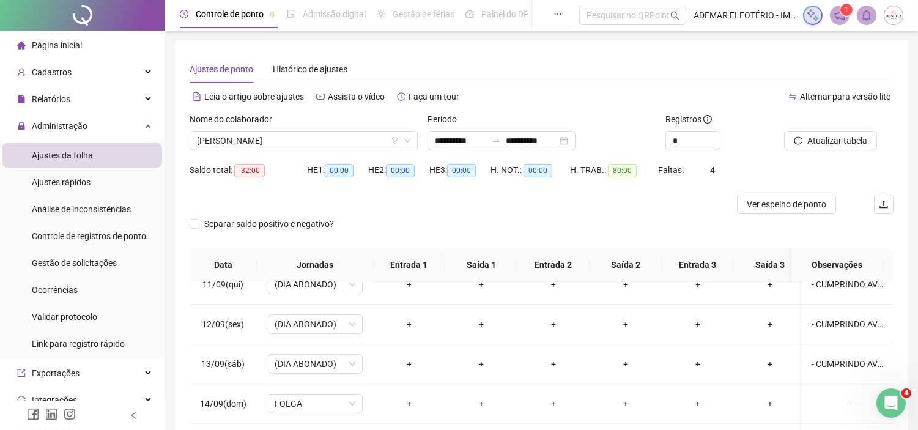
scroll to position [180, 0]
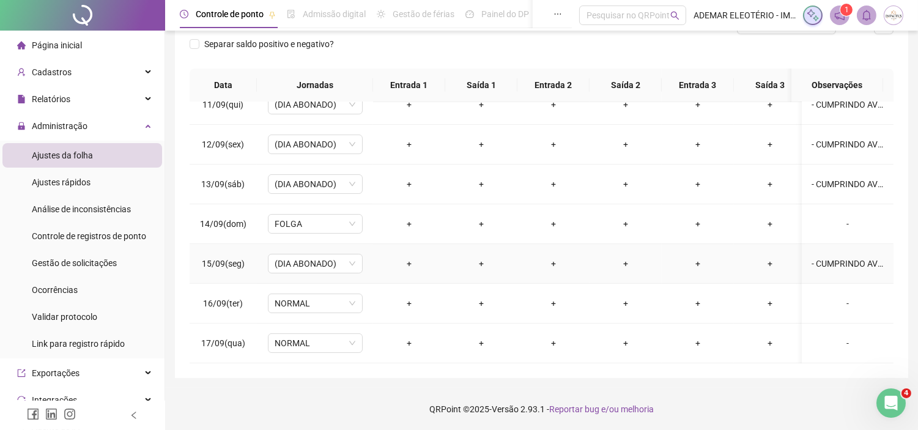
click at [838, 257] on div "- CUMPRINDO AVISO PRÉVIO" at bounding box center [848, 263] width 72 height 13
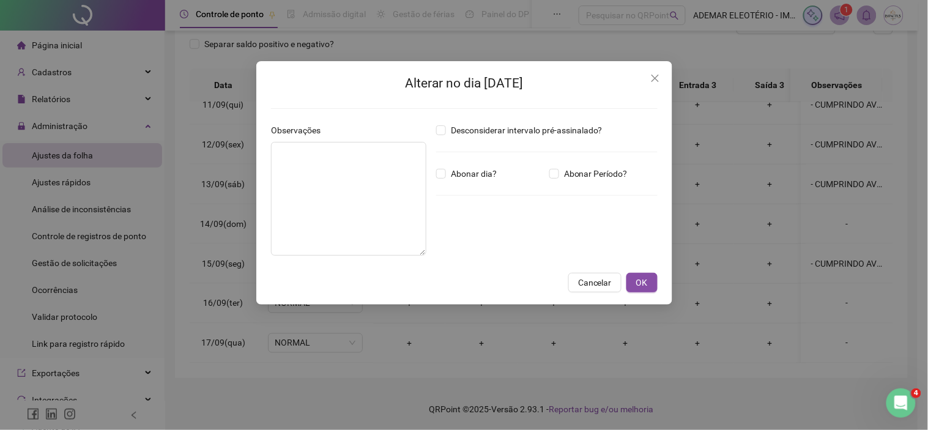
type textarea "**********"
drag, startPoint x: 402, startPoint y: 154, endPoint x: 226, endPoint y: 154, distance: 176.1
click at [226, 154] on div "**********" at bounding box center [464, 215] width 928 height 430
click at [591, 285] on span "Cancelar" at bounding box center [595, 282] width 34 height 13
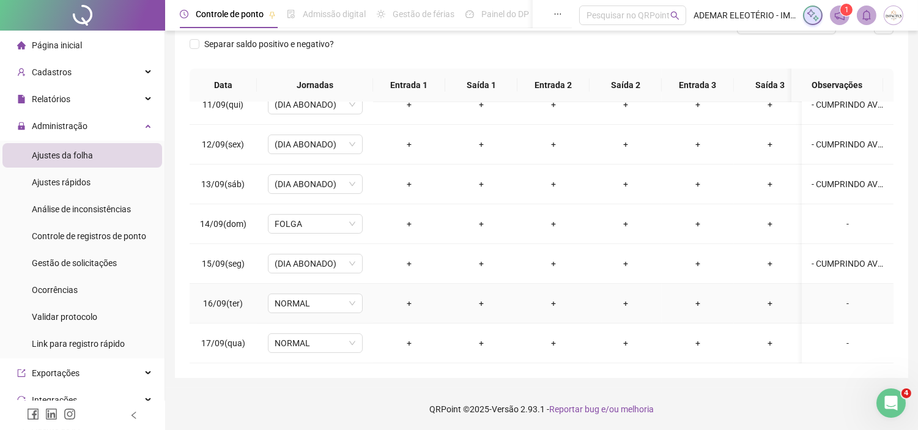
click at [852, 297] on div "-" at bounding box center [848, 303] width 72 height 13
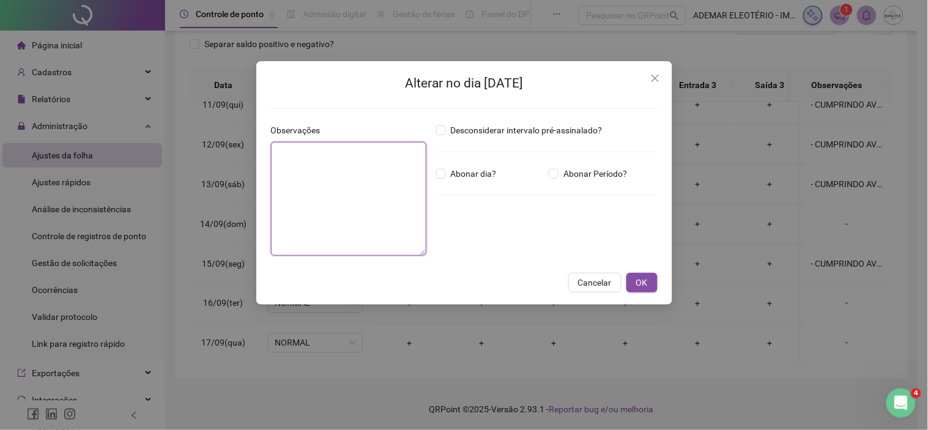
click at [346, 191] on textarea at bounding box center [348, 199] width 155 height 114
paste textarea "**********"
type textarea "**********"
click at [648, 284] on button "OK" at bounding box center [641, 283] width 31 height 20
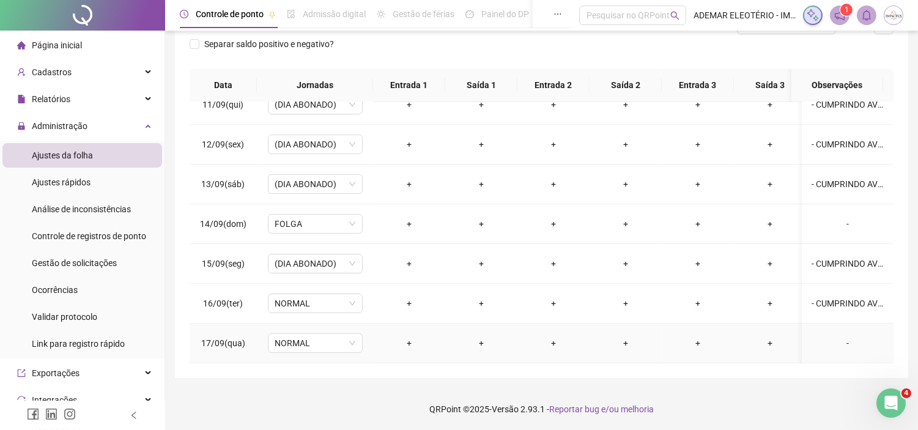
click at [840, 336] on div "-" at bounding box center [848, 342] width 72 height 13
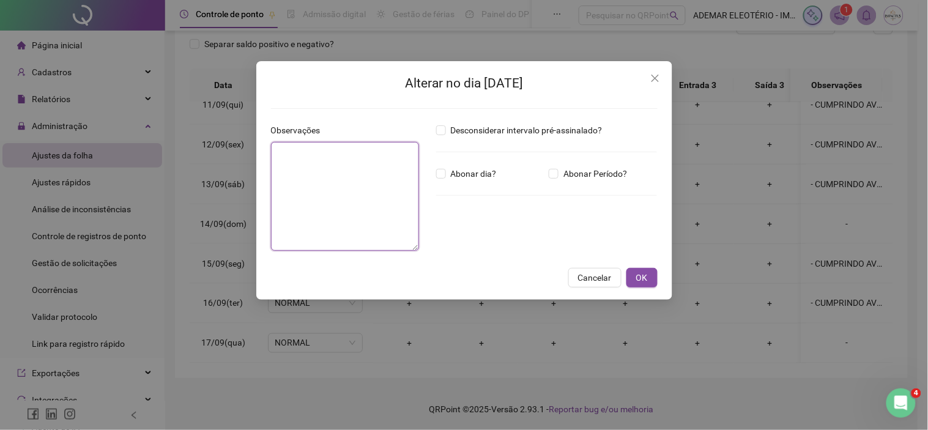
click at [370, 194] on textarea at bounding box center [345, 196] width 148 height 109
paste textarea "**********"
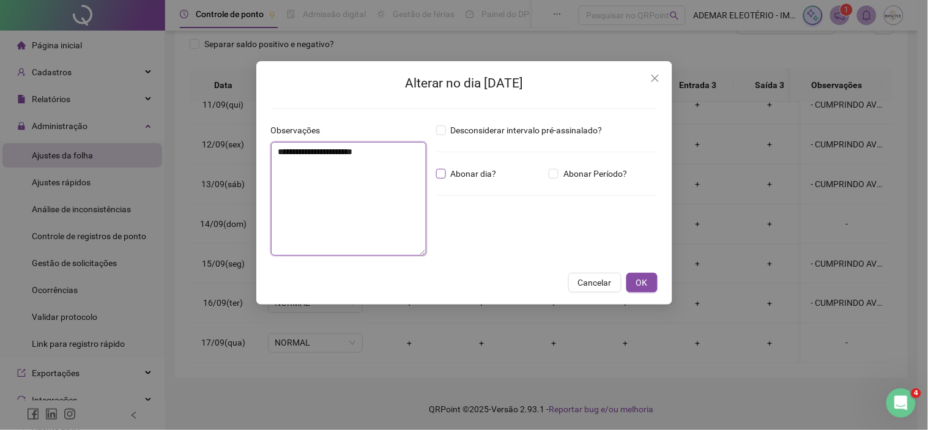
type textarea "**********"
click at [448, 172] on span "Abonar dia?" at bounding box center [474, 173] width 56 height 13
click at [646, 284] on span "OK" at bounding box center [642, 282] width 12 height 13
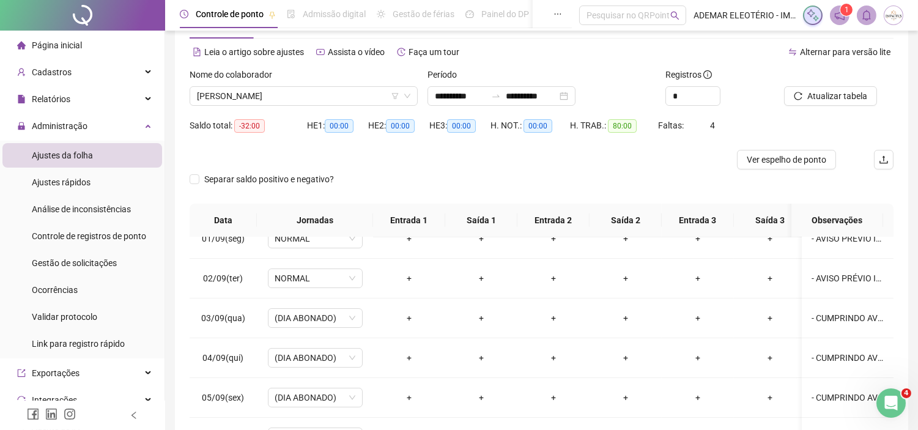
scroll to position [0, 0]
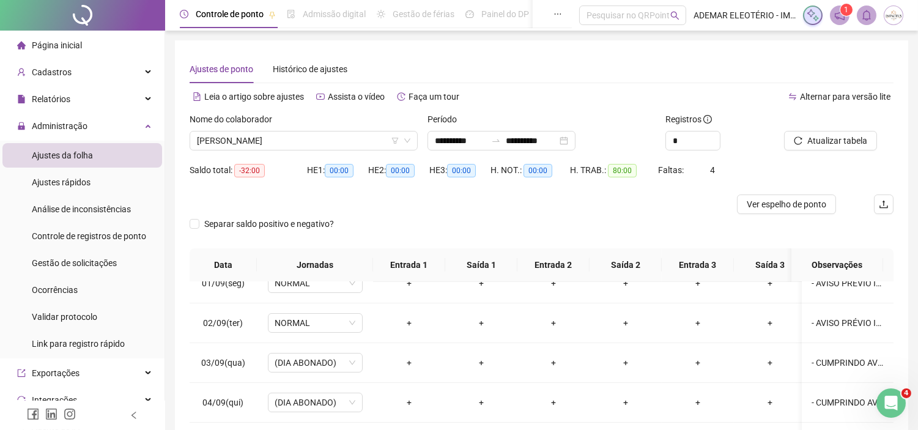
click at [49, 38] on div "Página inicial" at bounding box center [49, 45] width 65 height 24
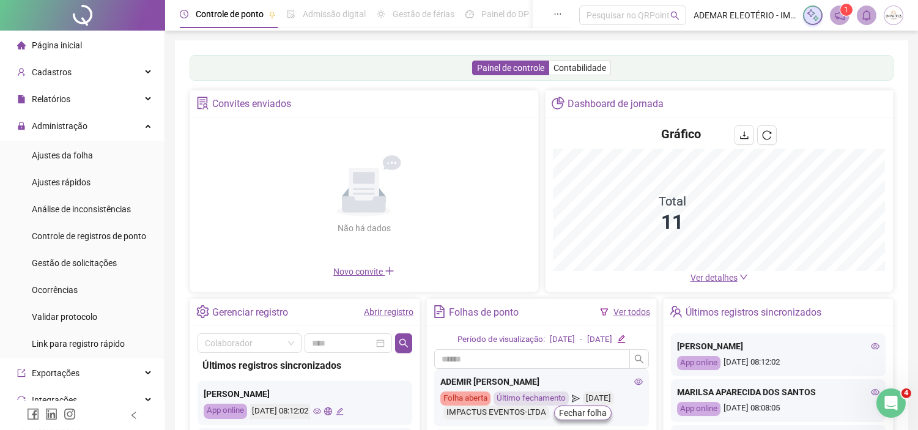
click at [38, 46] on span "Página inicial" at bounding box center [57, 45] width 50 height 10
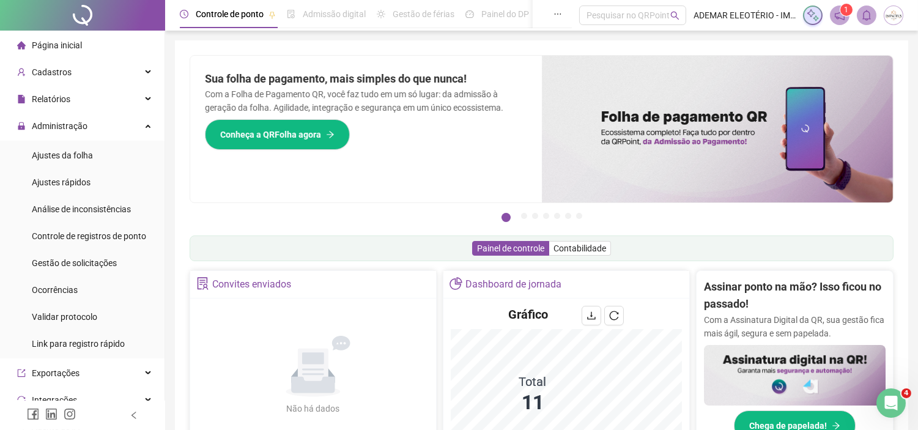
click at [42, 46] on span "Página inicial" at bounding box center [57, 45] width 50 height 10
